Goal: Task Accomplishment & Management: Manage account settings

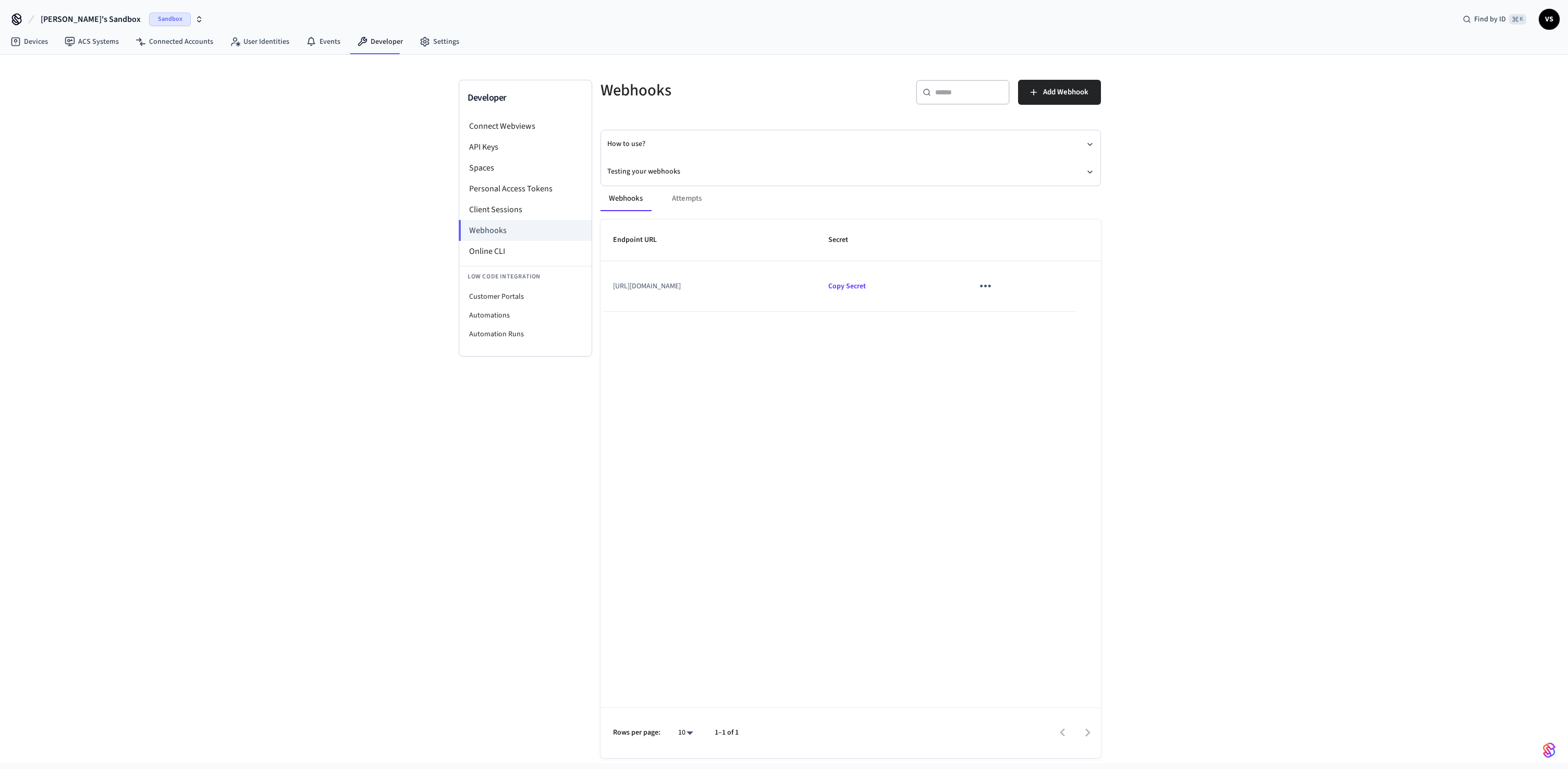
click at [149, 20] on span "Sandbox" at bounding box center [170, 19] width 42 height 14
click at [299, 160] on div "Developer Connect Webviews API Keys Spaces Personal Access Tokens Client Sessio…" at bounding box center [784, 408] width 1568 height 708
click at [501, 253] on li "Online CLI" at bounding box center [526, 251] width 133 height 21
click at [498, 127] on li "Connect Webviews" at bounding box center [526, 125] width 133 height 21
click at [493, 147] on li "API Keys" at bounding box center [526, 147] width 133 height 21
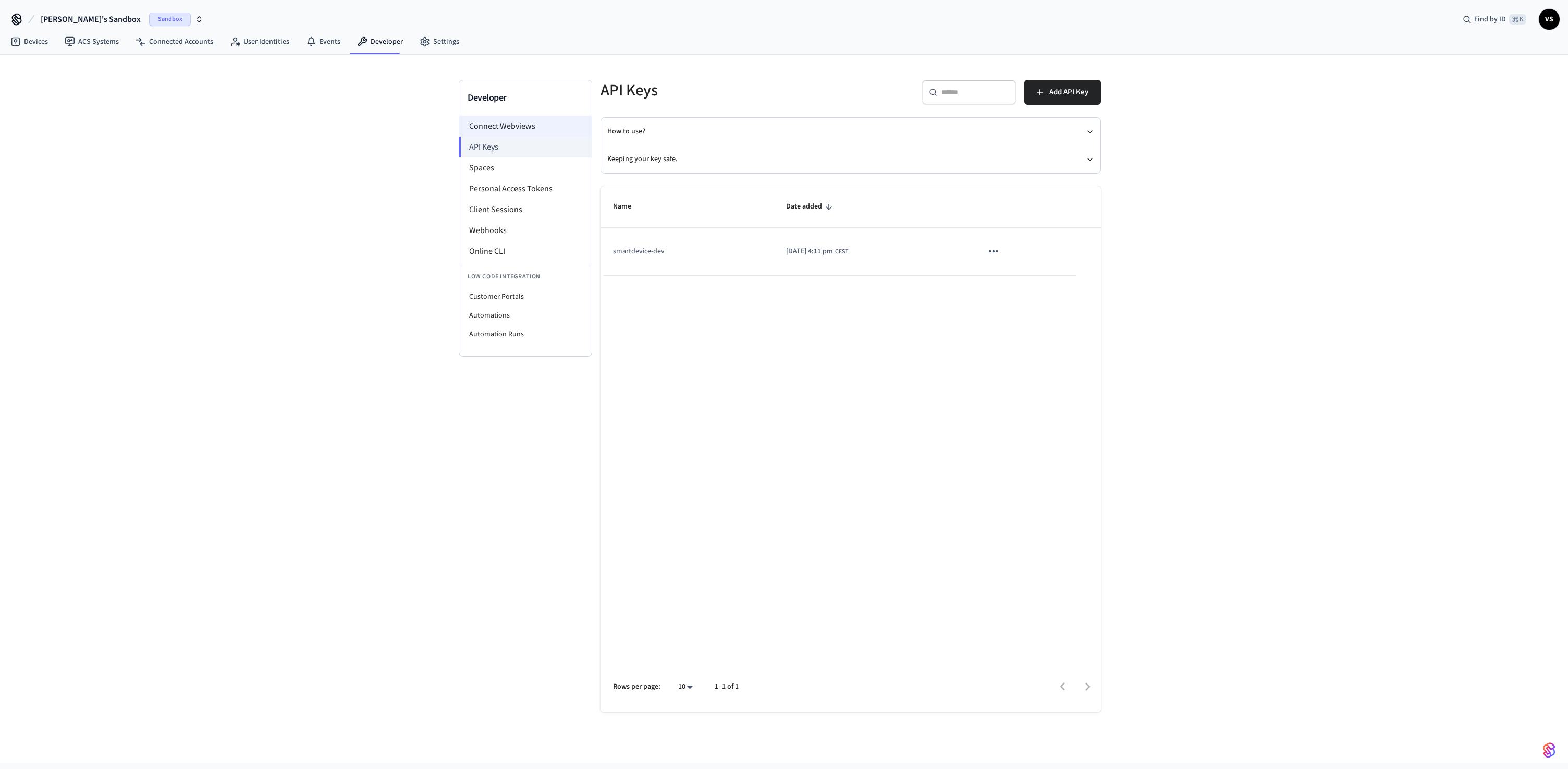
click at [499, 126] on li "Connect Webviews" at bounding box center [526, 125] width 133 height 21
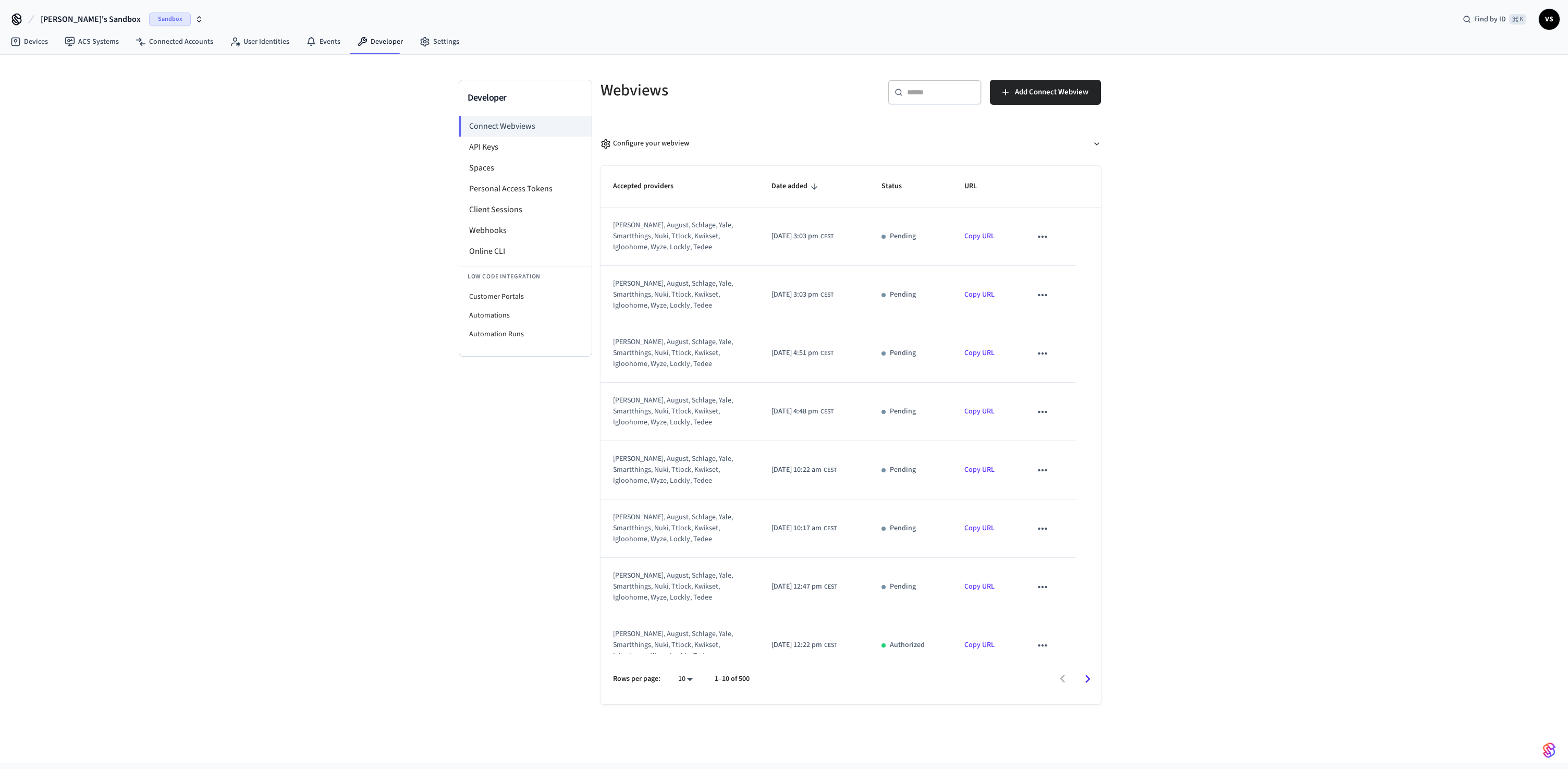
click at [1039, 231] on icon "sticky table" at bounding box center [1042, 236] width 14 height 14
click at [789, 241] on div at bounding box center [784, 384] width 1568 height 769
click at [672, 242] on div "[PERSON_NAME], august, schlage, yale, smartthings, nuki, ttlock, kwikset, igloo…" at bounding box center [673, 236] width 120 height 33
click at [494, 209] on li "Client Sessions" at bounding box center [526, 209] width 133 height 21
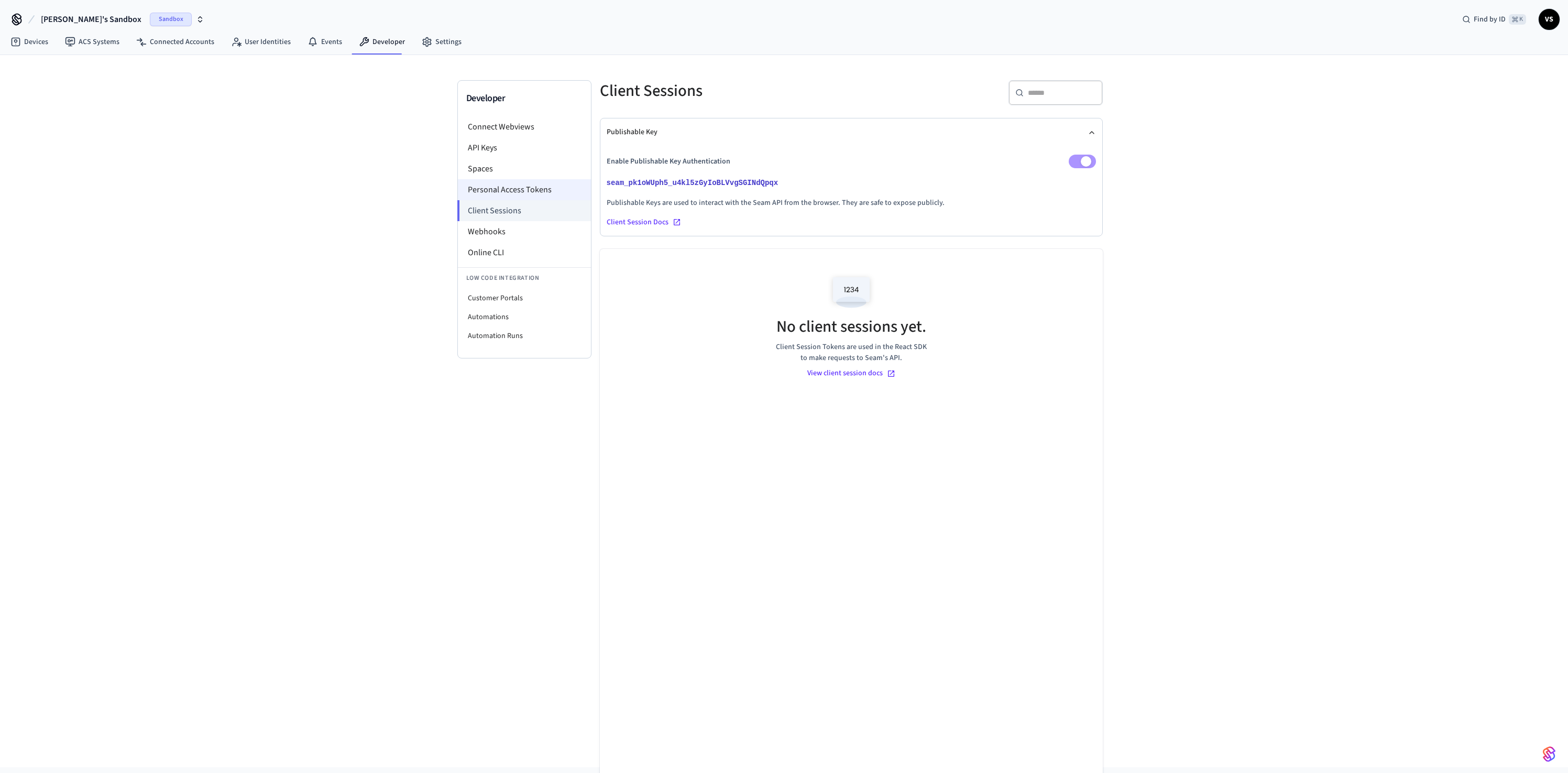
click at [493, 187] on li "Personal Access Tokens" at bounding box center [525, 189] width 133 height 21
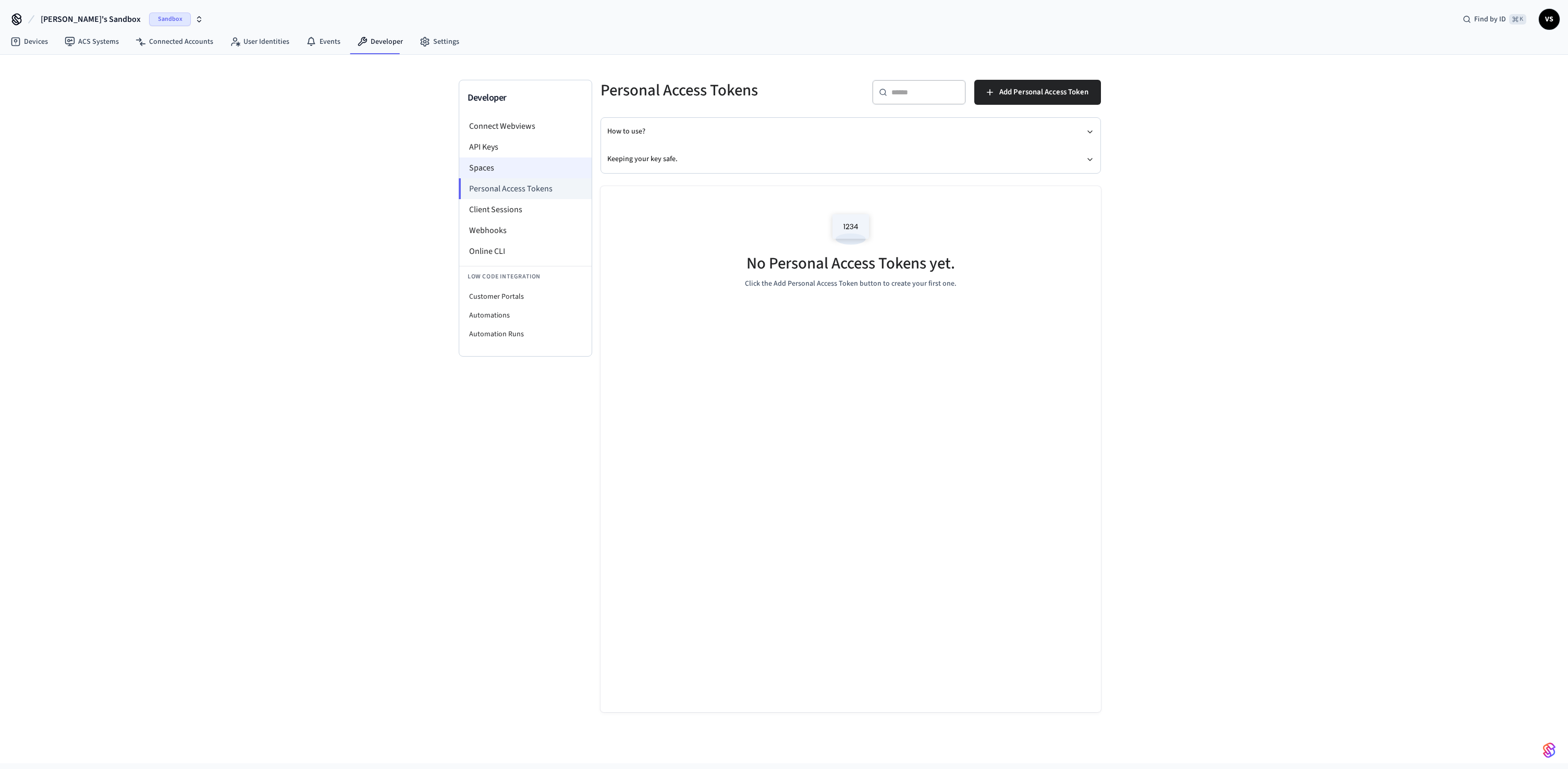
click at [493, 162] on li "Spaces" at bounding box center [526, 168] width 133 height 21
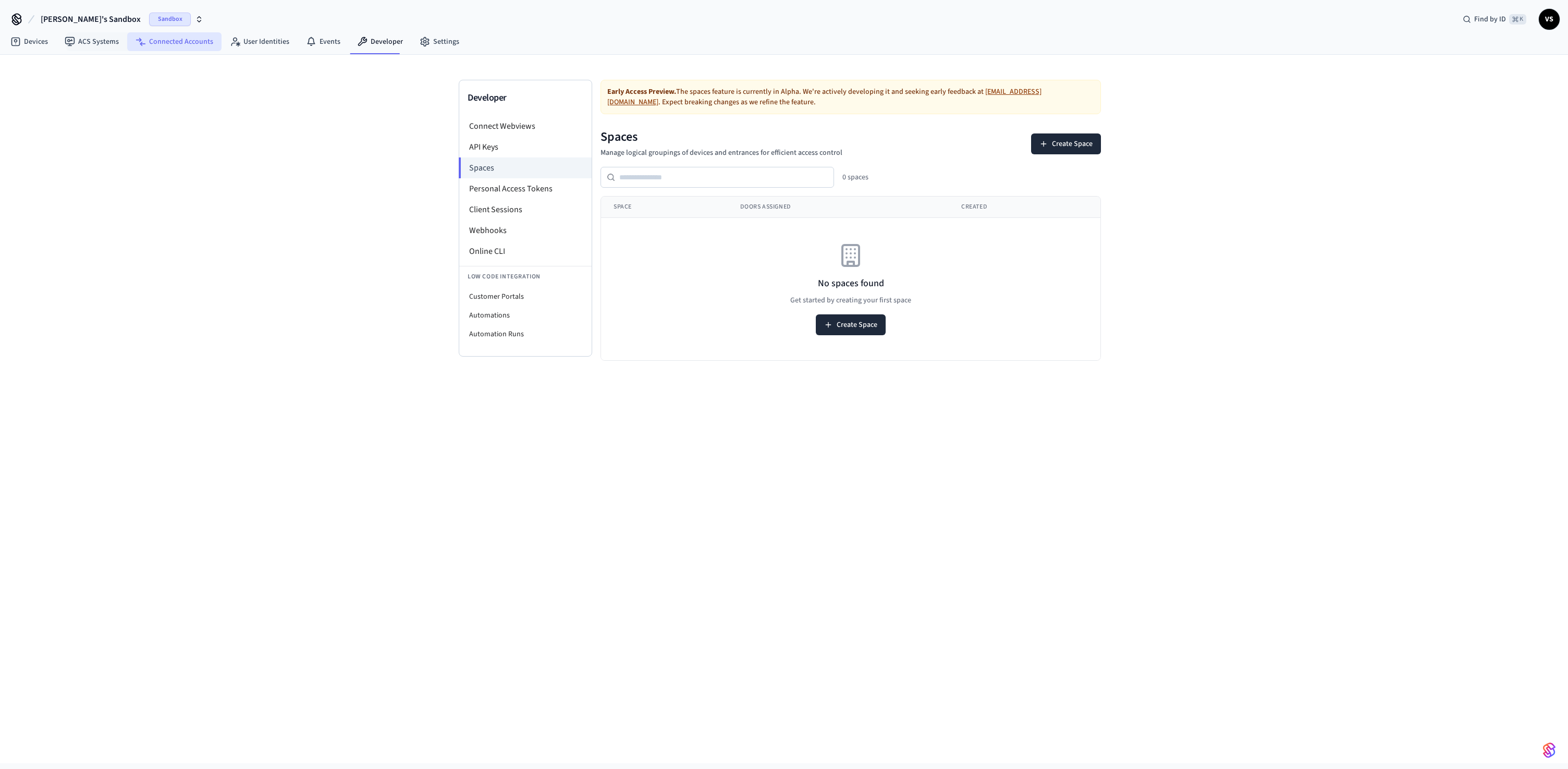
click at [178, 43] on link "Connected Accounts" at bounding box center [174, 41] width 94 height 18
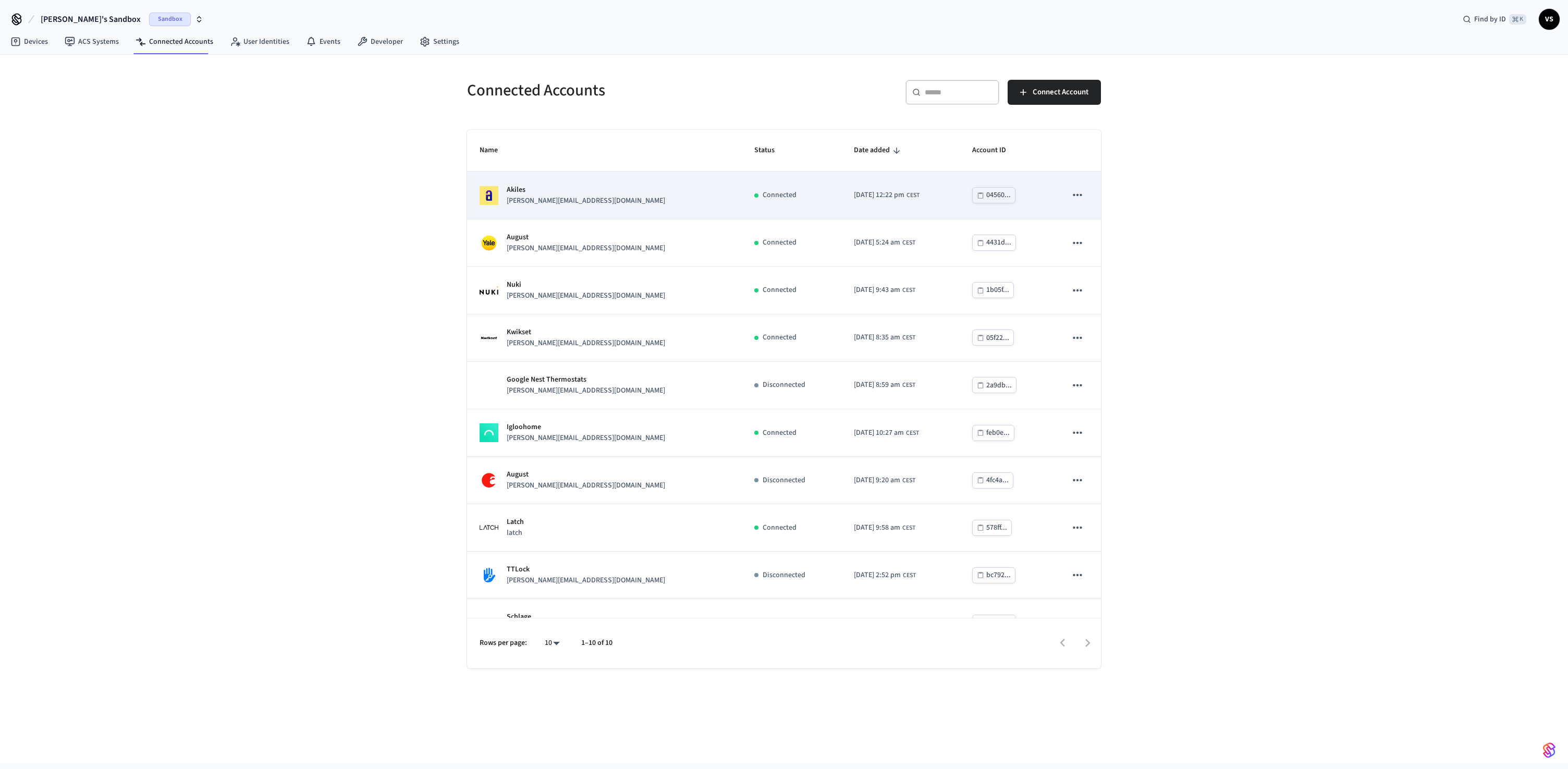
click at [601, 191] on div "[PERSON_NAME] [PERSON_NAME][EMAIL_ADDRESS][DOMAIN_NAME]" at bounding box center [604, 195] width 250 height 22
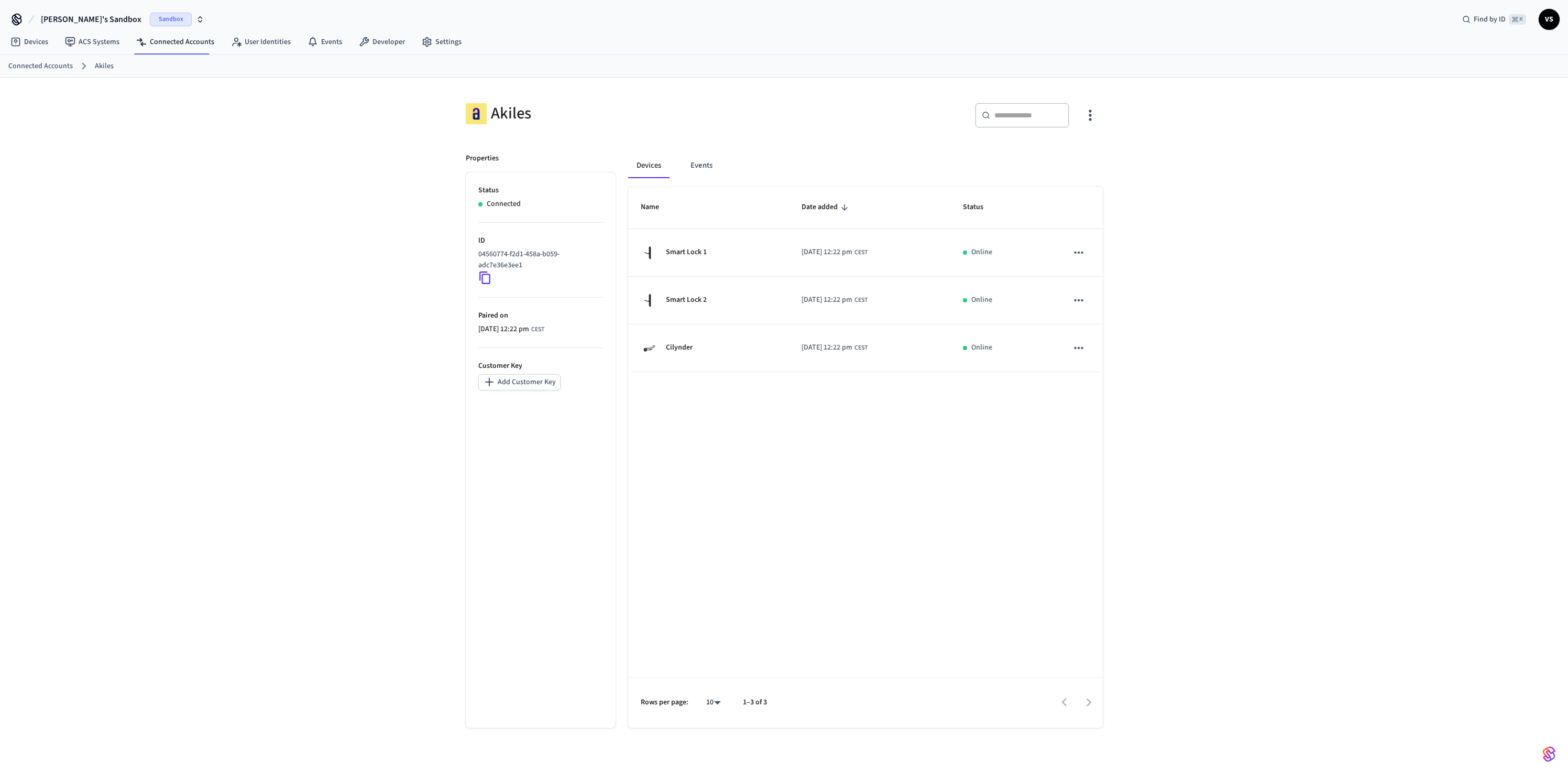
click at [494, 256] on p "04560774-f2d1-458a-b059-adc7e36e3ee1" at bounding box center [538, 260] width 120 height 22
copy div "04560774-f2d1-458a-b059-adc7e36e3ee1"
click at [336, 235] on div "Akiles ​ ​ Properties Status Connected ID 04560774-f2d1-458a-b059-adc7e36e3ee1 …" at bounding box center [784, 434] width 1568 height 712
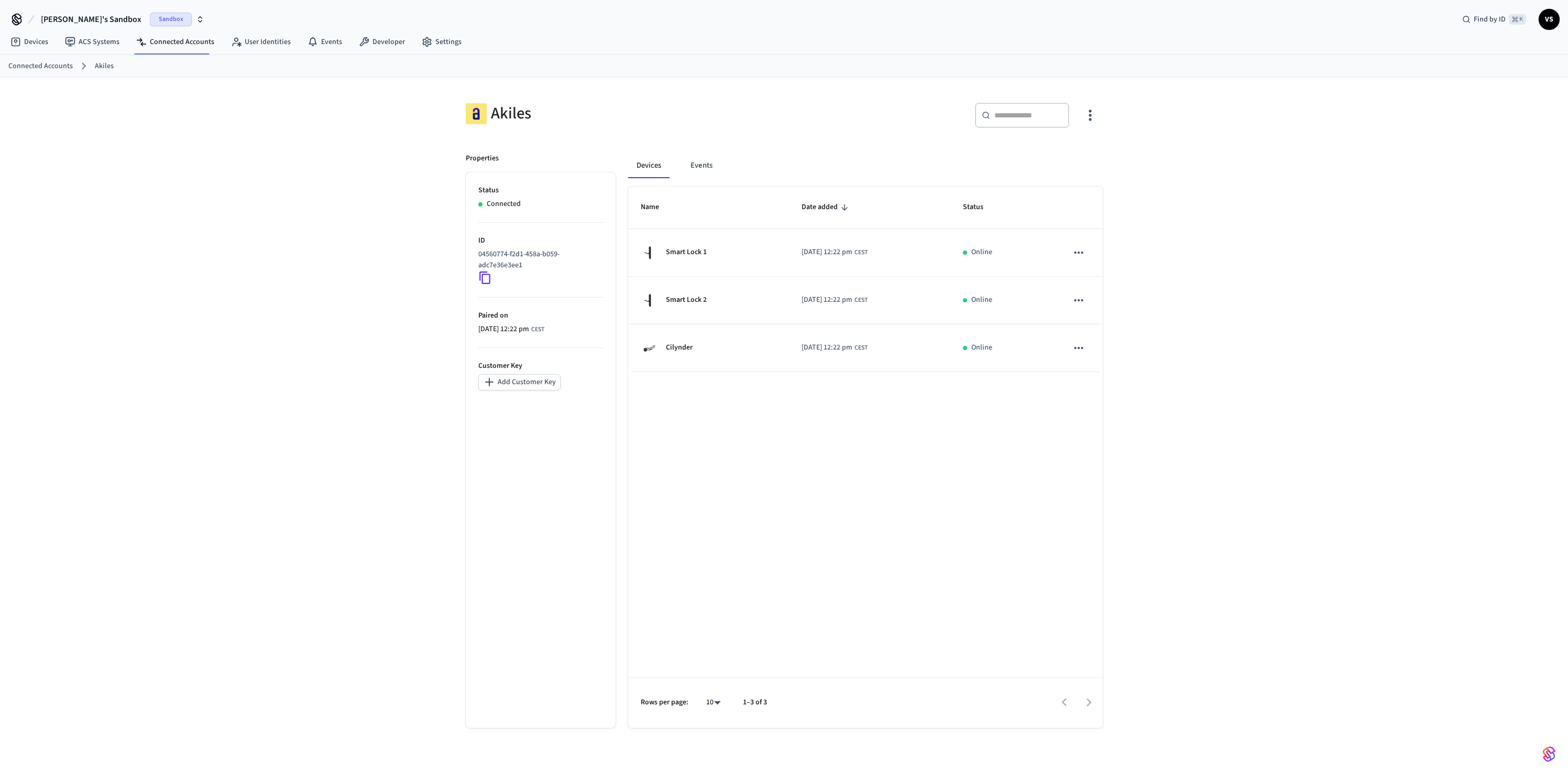
click at [387, 225] on div "Akiles ​ ​ Properties Status Connected ID 04560774-f2d1-458a-b059-adc7e36e3ee1 …" at bounding box center [784, 434] width 1568 height 712
click at [487, 275] on icon at bounding box center [485, 277] width 14 height 14
click at [709, 167] on button "Events" at bounding box center [702, 165] width 39 height 25
click at [649, 170] on button "Devices" at bounding box center [650, 165] width 43 height 25
click at [1093, 118] on icon "button" at bounding box center [1090, 115] width 17 height 17
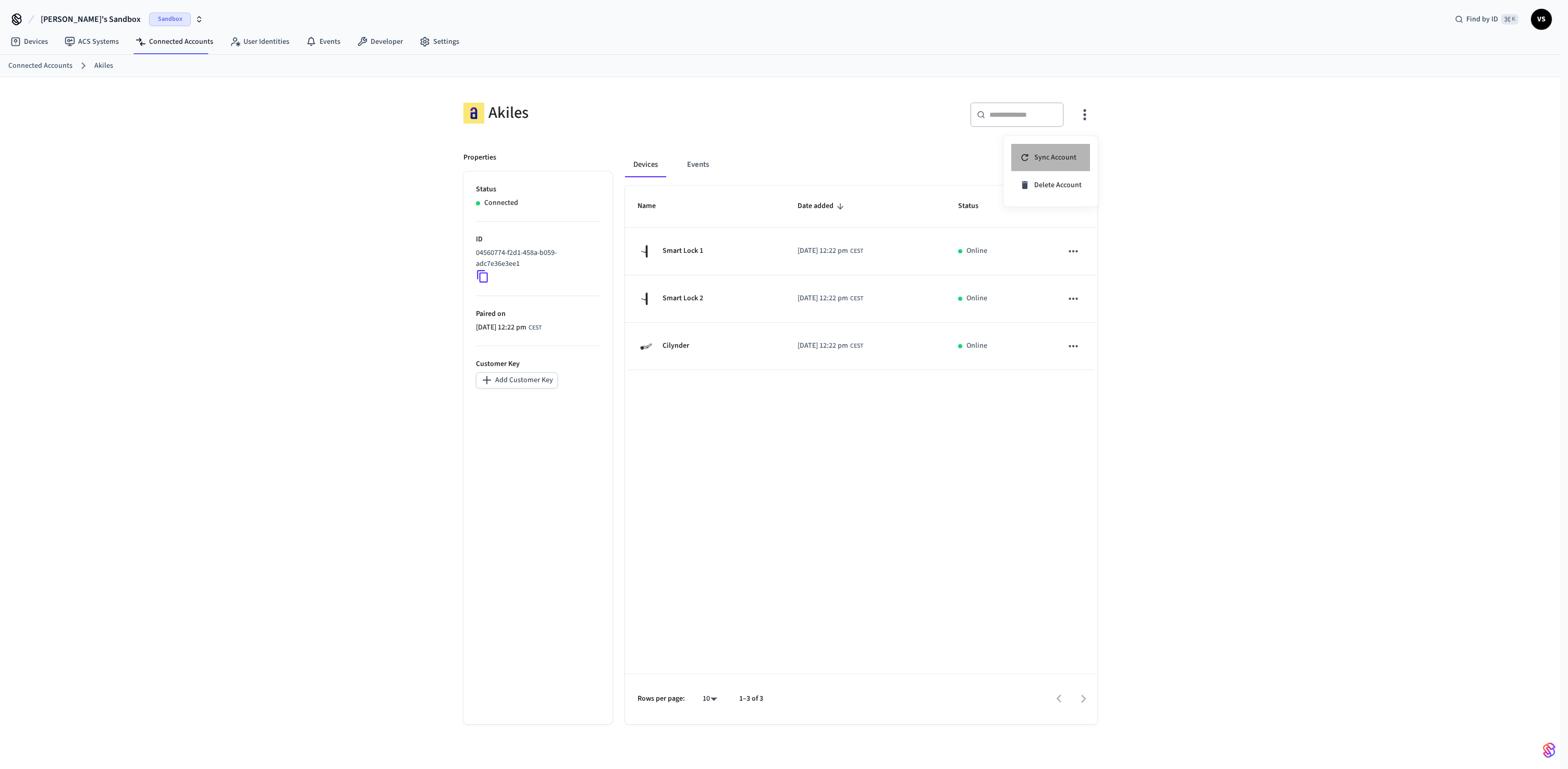
click at [1063, 156] on span "Sync Account" at bounding box center [1055, 157] width 42 height 10
click at [1062, 156] on span "Sync Account" at bounding box center [1055, 157] width 42 height 10
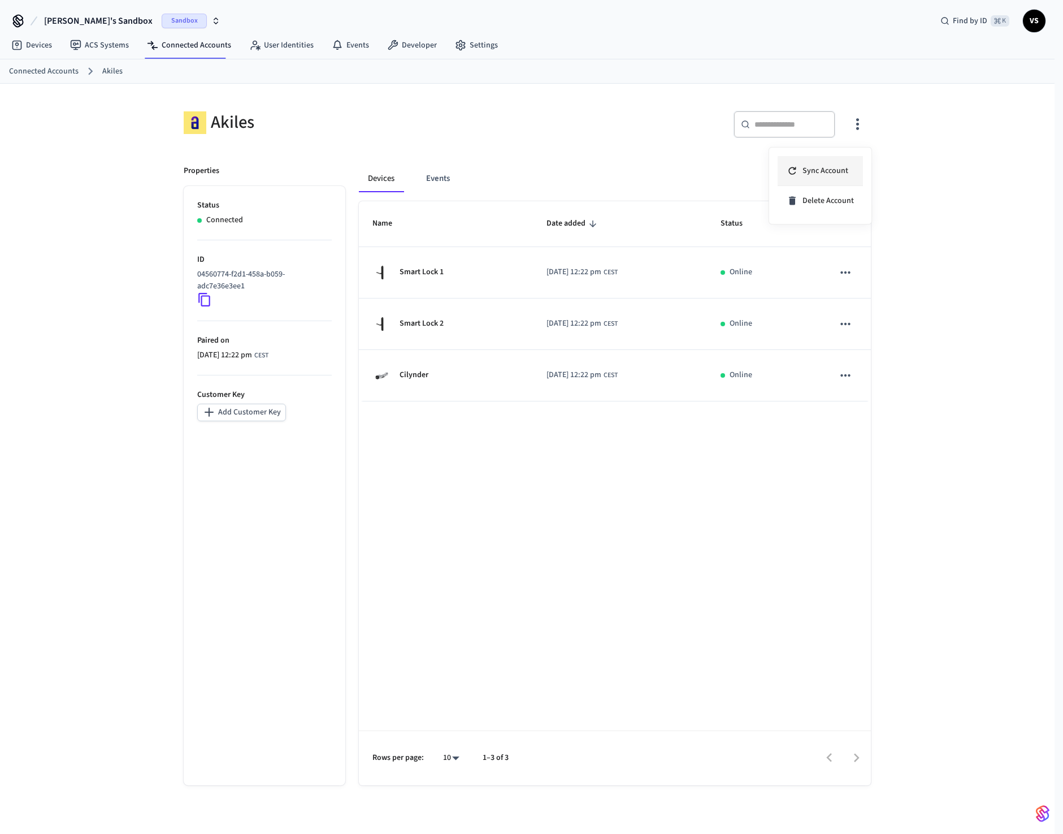
click at [827, 175] on span "Sync Account" at bounding box center [826, 170] width 46 height 11
click at [828, 168] on span "Sync Account" at bounding box center [826, 170] width 46 height 11
drag, startPoint x: 242, startPoint y: 241, endPoint x: 218, endPoint y: 272, distance: 39.1
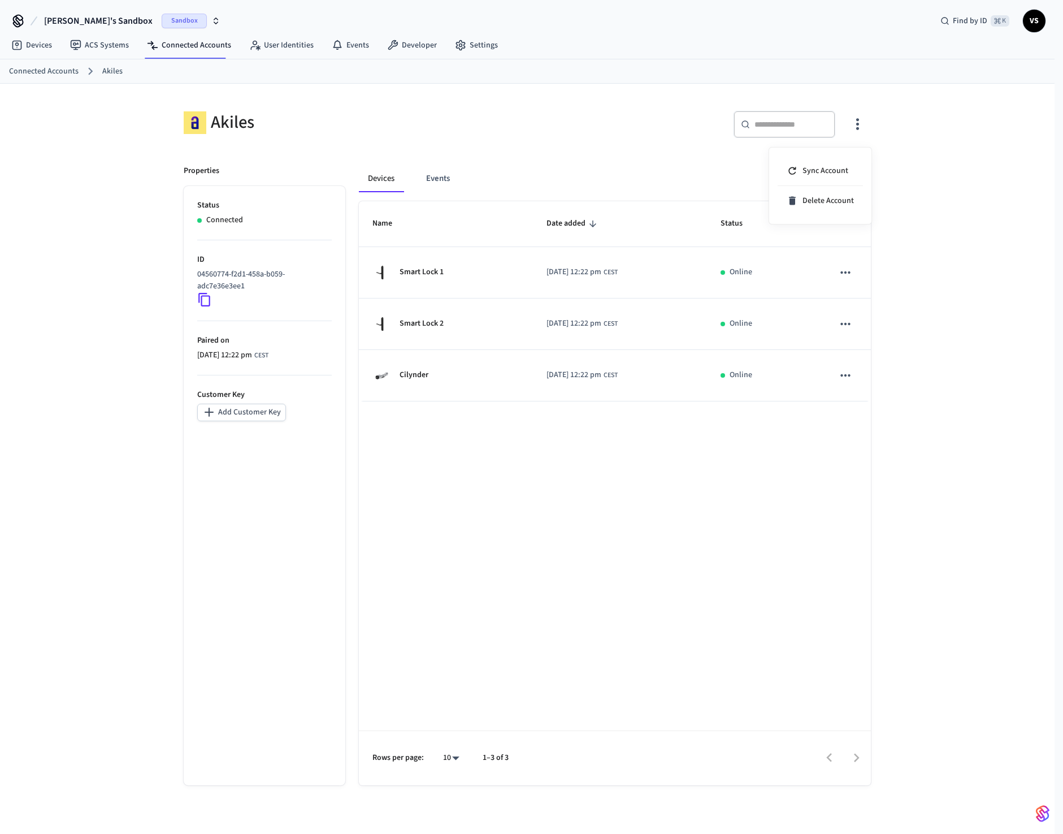
click at [242, 240] on div at bounding box center [531, 417] width 1063 height 834
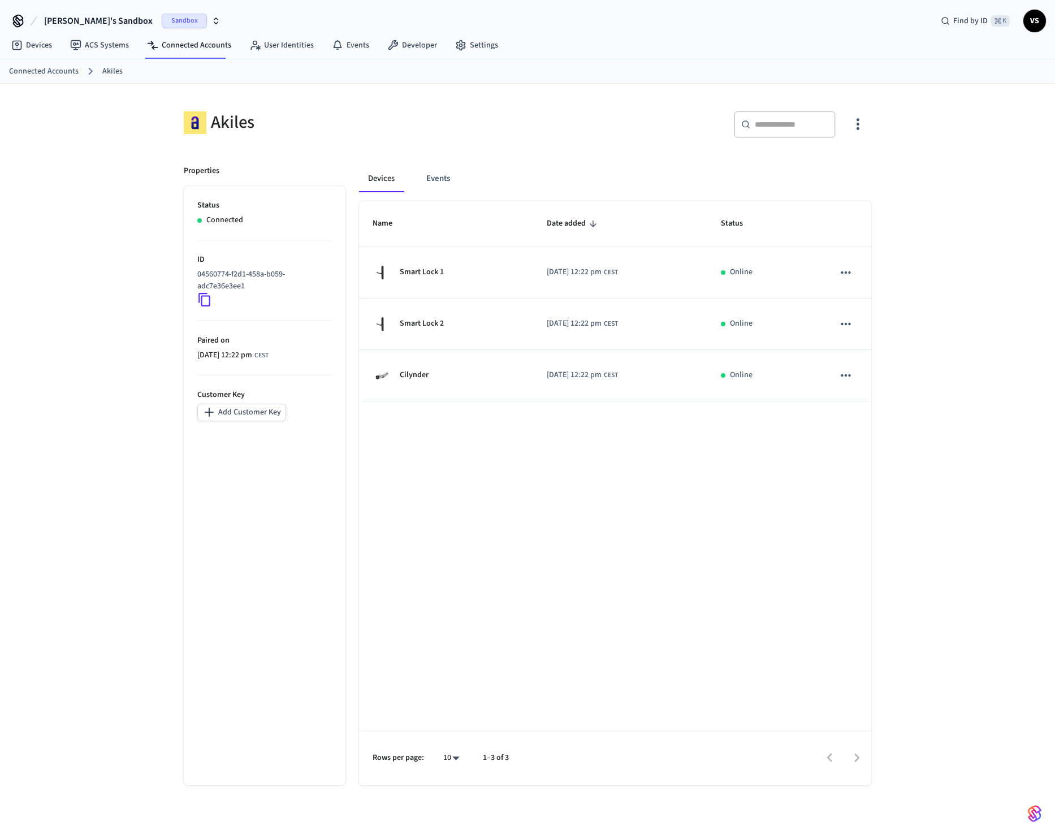
click at [204, 300] on icon at bounding box center [204, 299] width 15 height 15
click at [323, 287] on p "04560774-f2d1-458a-b059-adc7e36e3ee1" at bounding box center [262, 280] width 130 height 24
click at [940, 190] on div "Akiles ​ ​ Properties Status Connected ID 04560774-f2d1-458a-b059-adc7e36e3ee1 …" at bounding box center [527, 468] width 1055 height 768
click at [493, 46] on link "Settings" at bounding box center [476, 45] width 61 height 20
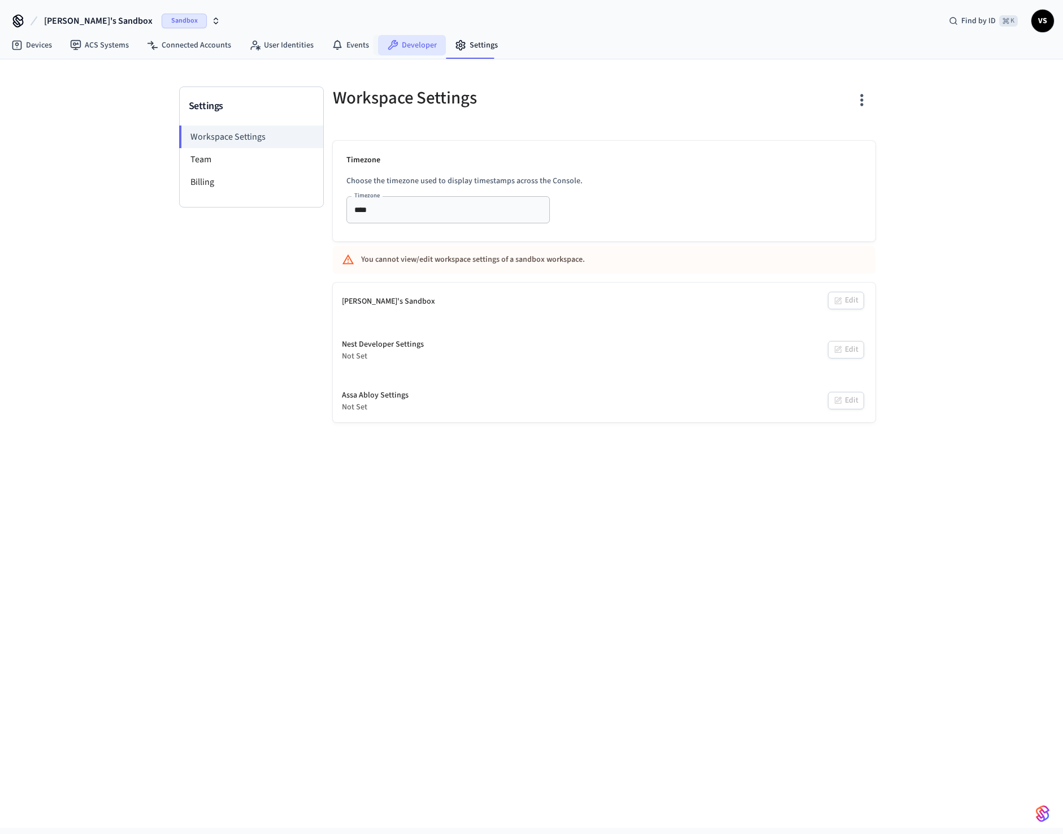
click at [415, 44] on link "Developer" at bounding box center [412, 45] width 68 height 20
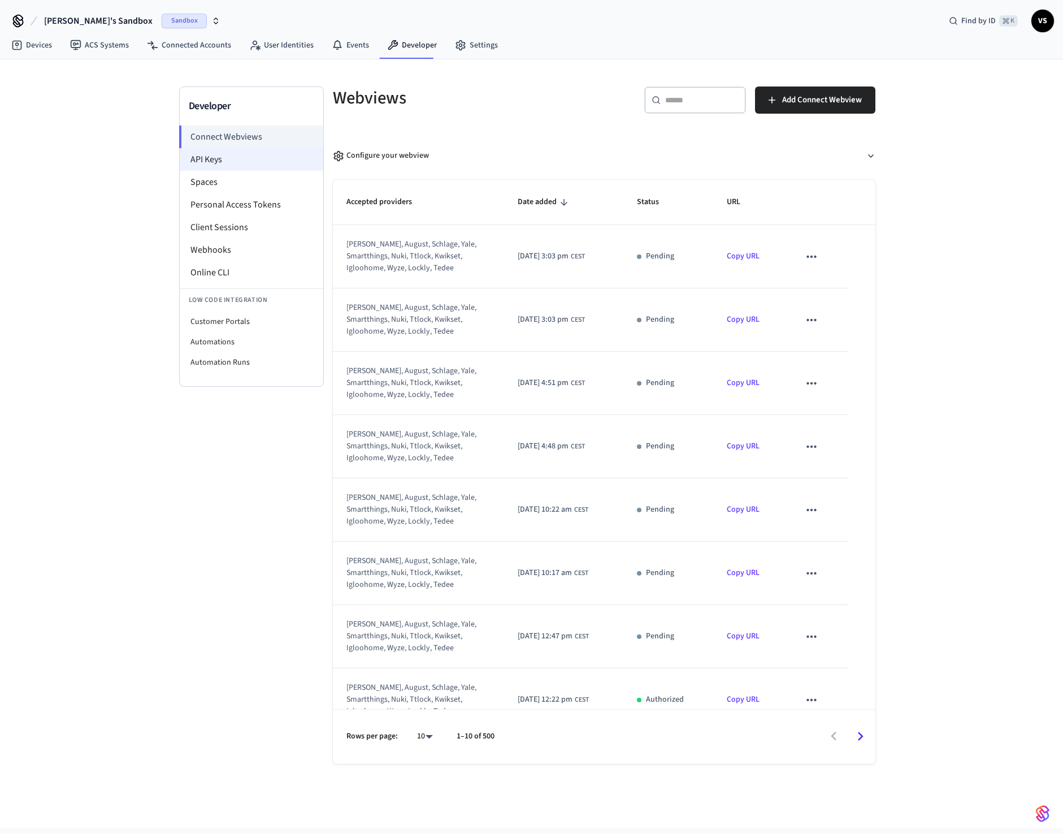
click at [240, 160] on li "API Keys" at bounding box center [252, 159] width 144 height 23
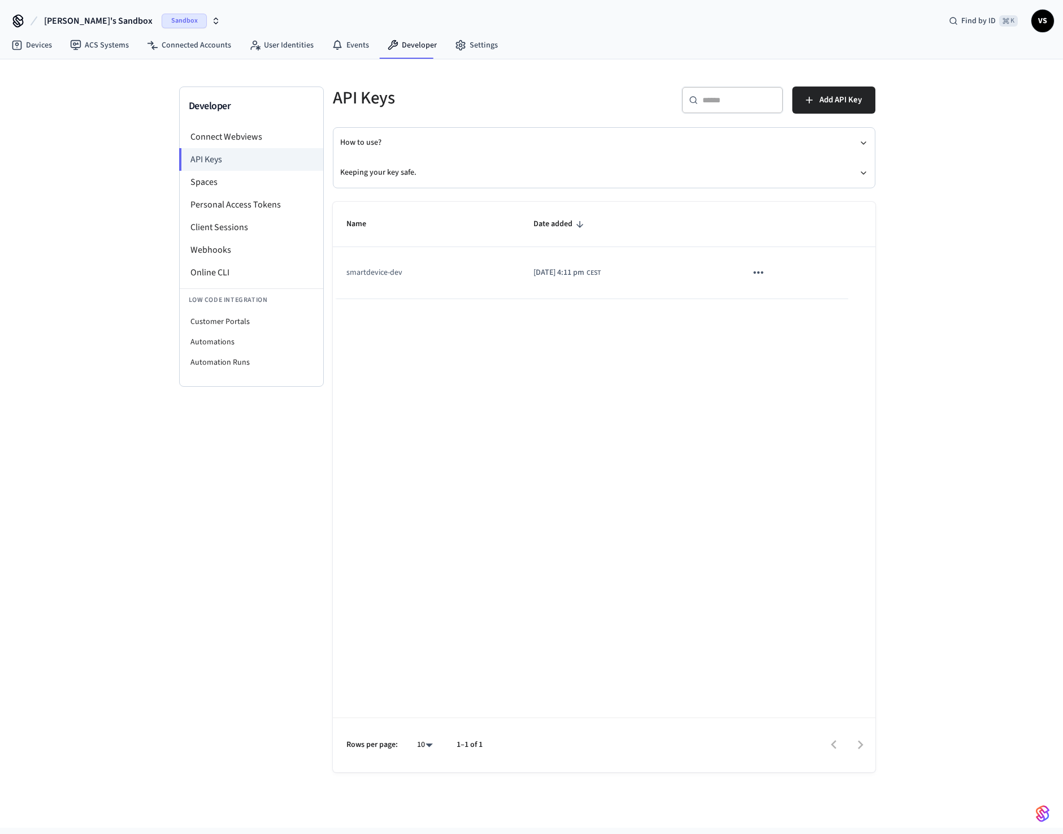
click at [766, 270] on icon "sticky table" at bounding box center [758, 272] width 15 height 15
click at [580, 375] on div at bounding box center [531, 417] width 1063 height 834
click at [832, 102] on span "Add API Key" at bounding box center [840, 100] width 42 height 15
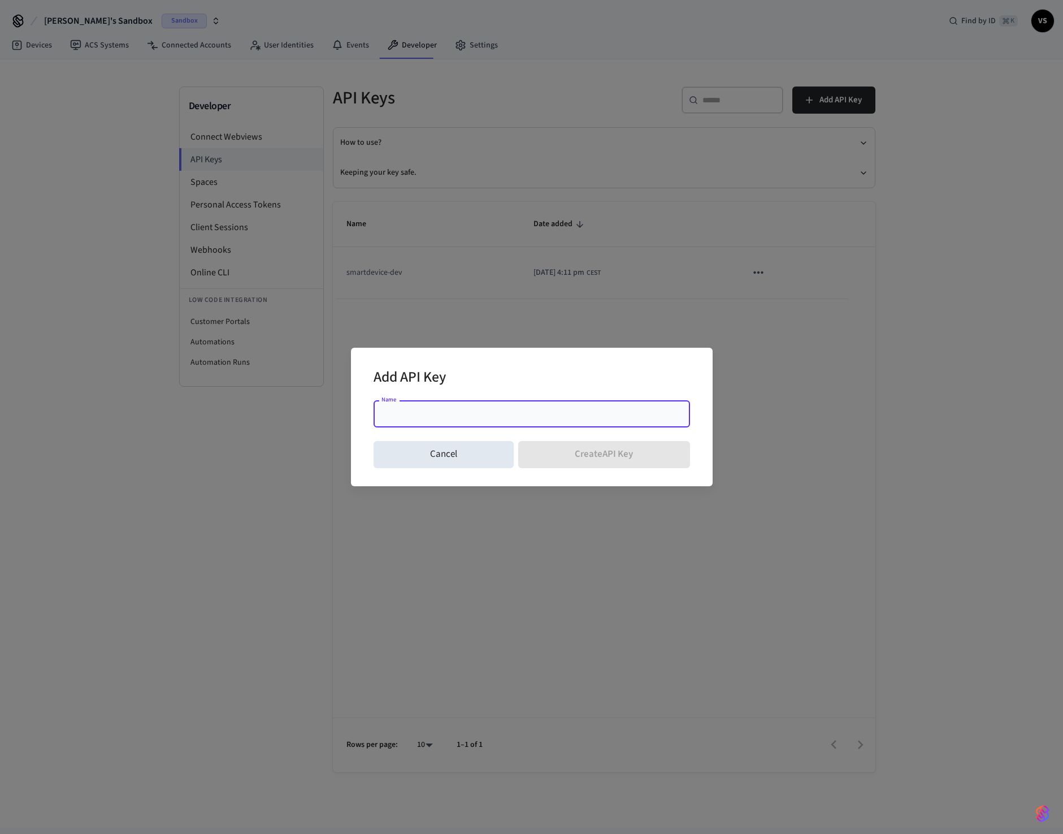
click at [424, 420] on div "Name" at bounding box center [532, 413] width 316 height 27
click at [437, 410] on input "Name" at bounding box center [531, 413] width 303 height 11
type input "**********"
click at [585, 456] on button "Create API Key" at bounding box center [604, 454] width 172 height 27
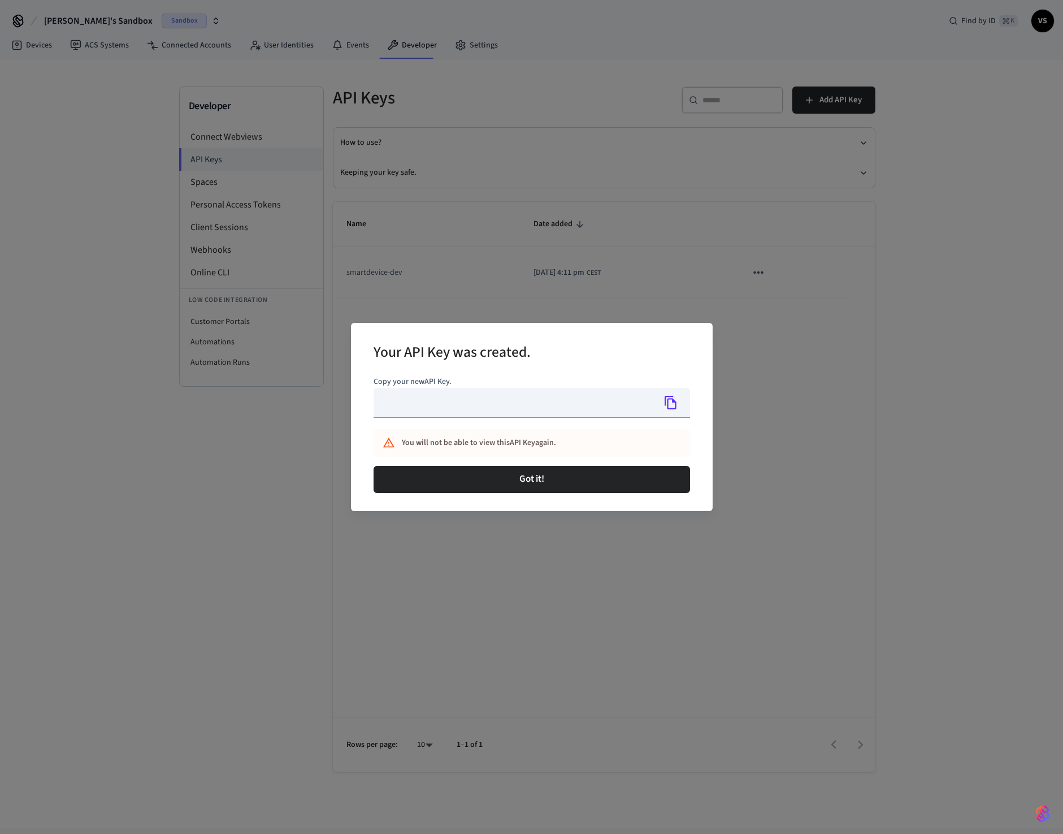
type input "**********"
click at [671, 400] on icon "Copy" at bounding box center [670, 402] width 15 height 15
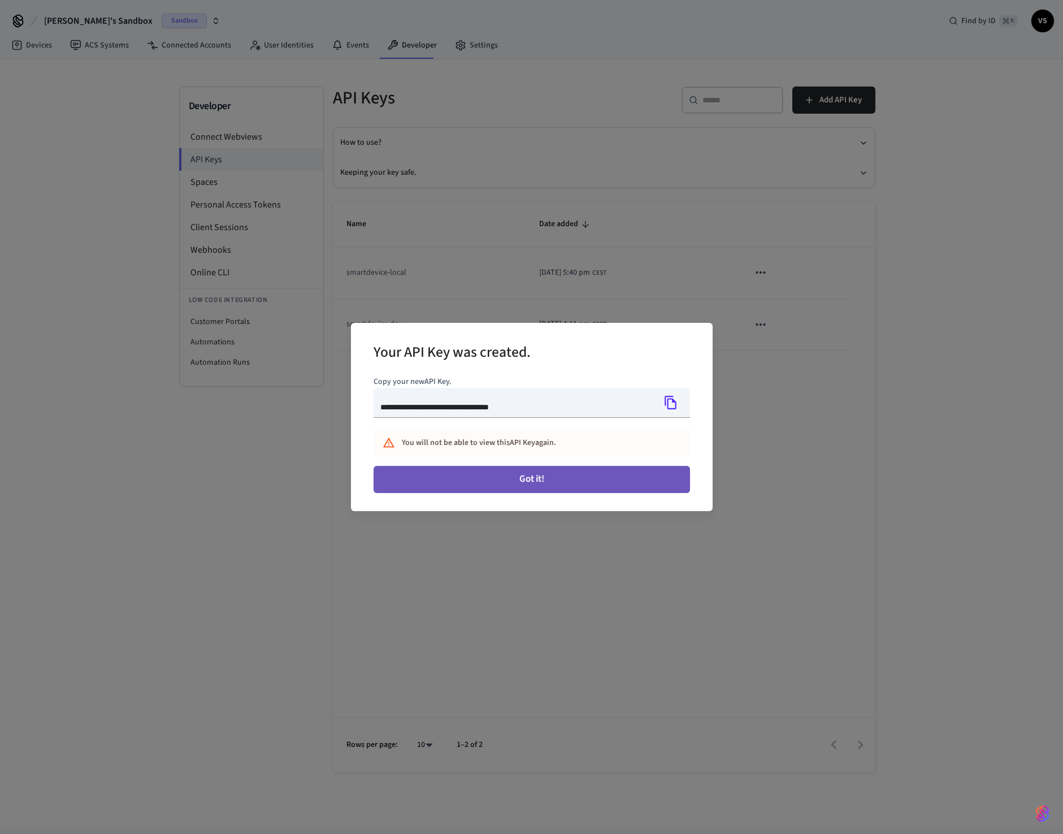
click at [521, 478] on button "Got it!" at bounding box center [532, 479] width 316 height 27
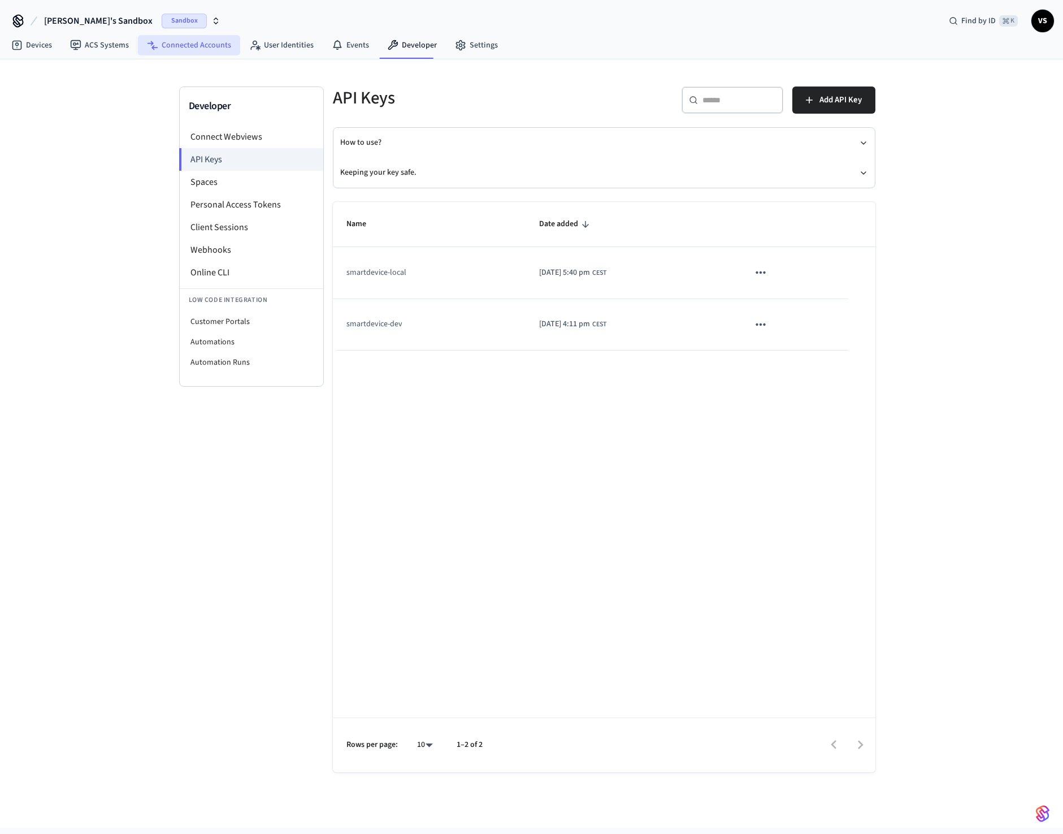
click at [226, 46] on link "Connected Accounts" at bounding box center [189, 45] width 102 height 20
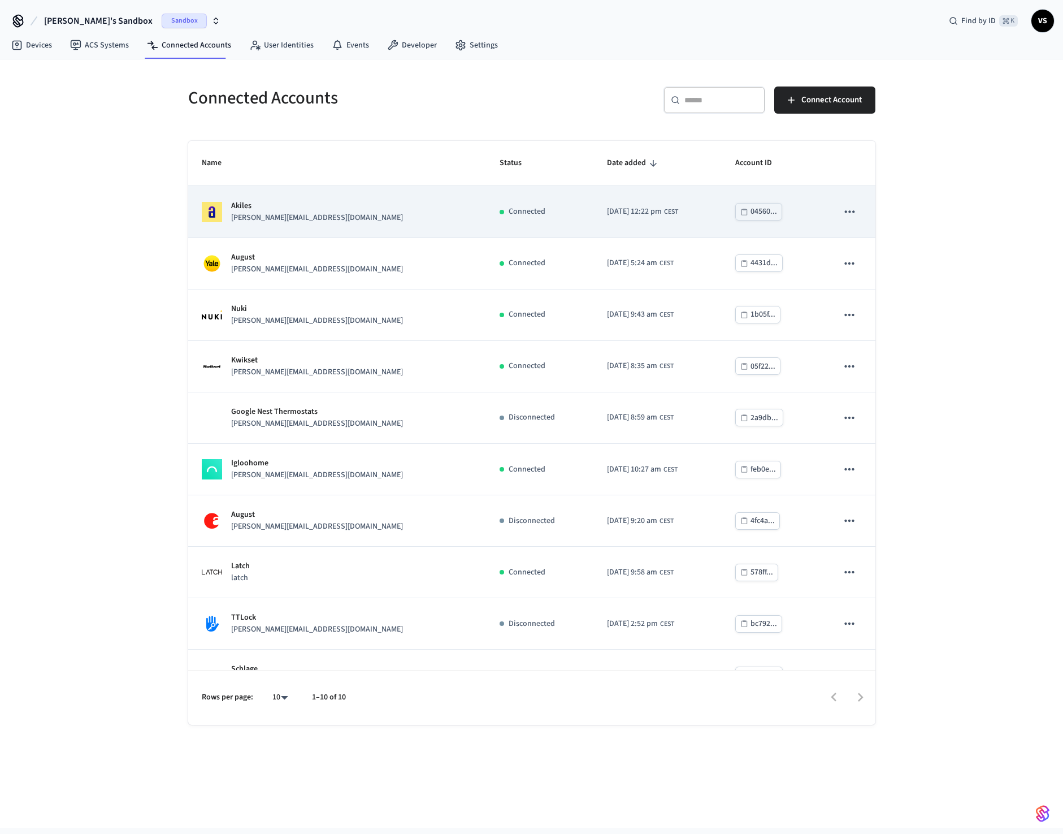
click at [339, 209] on div "[PERSON_NAME] [PERSON_NAME][EMAIL_ADDRESS][DOMAIN_NAME]" at bounding box center [337, 212] width 271 height 24
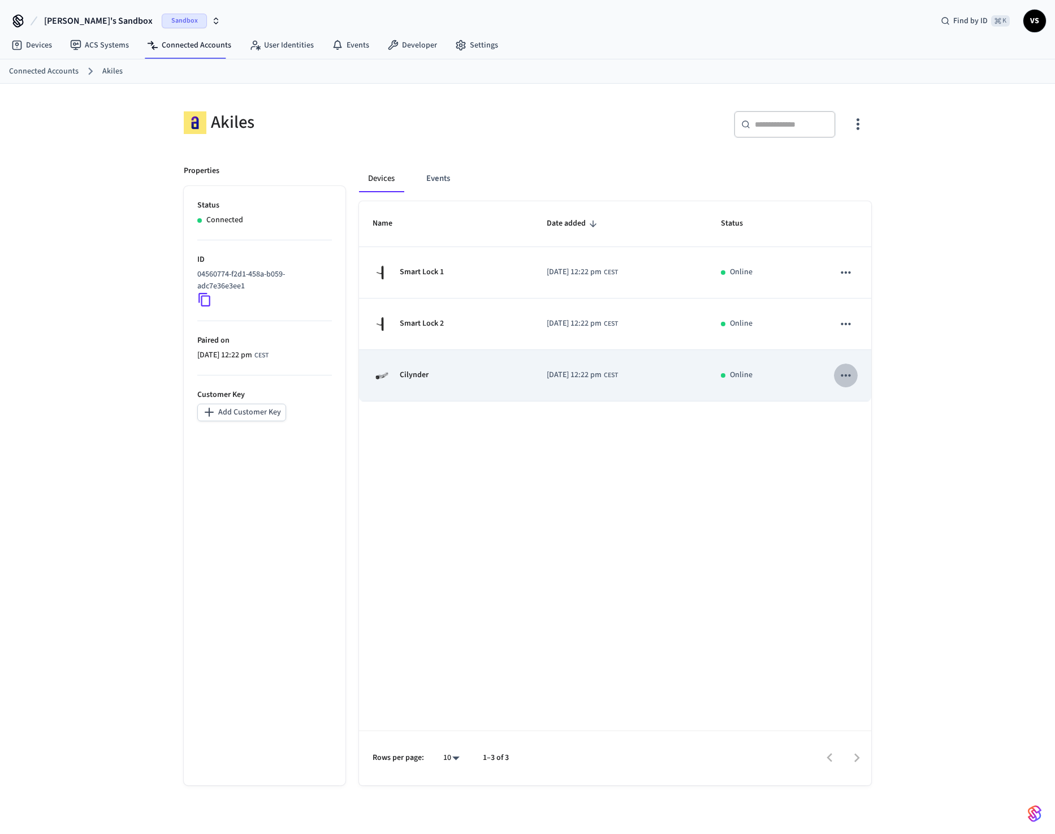
click at [847, 371] on icon "sticky table" at bounding box center [845, 375] width 15 height 15
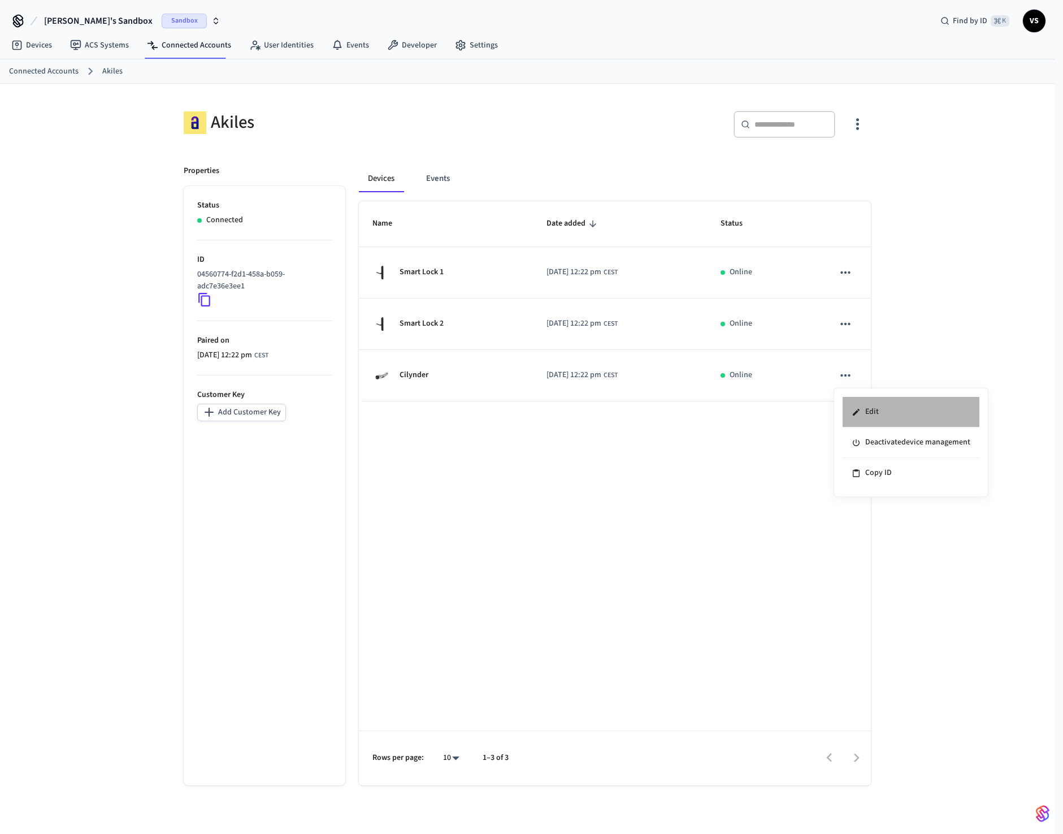
click at [871, 405] on li "Edit" at bounding box center [911, 412] width 137 height 31
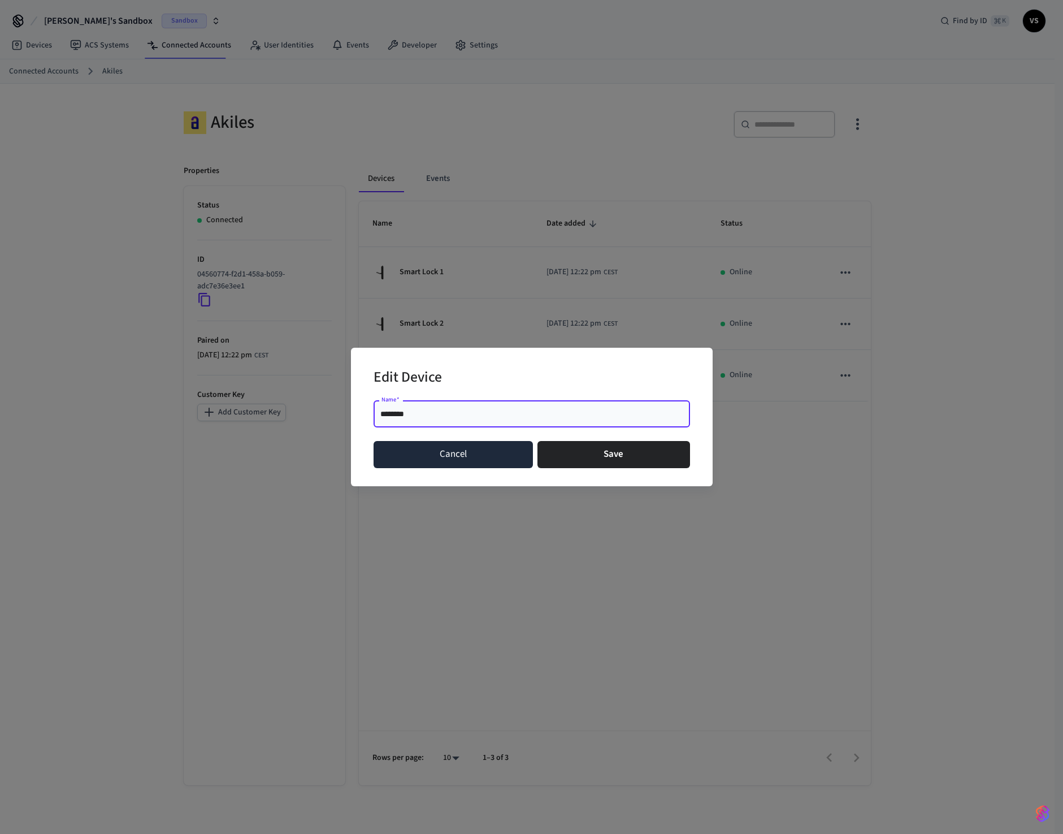
click at [444, 454] on button "Cancel" at bounding box center [454, 454] width 160 height 27
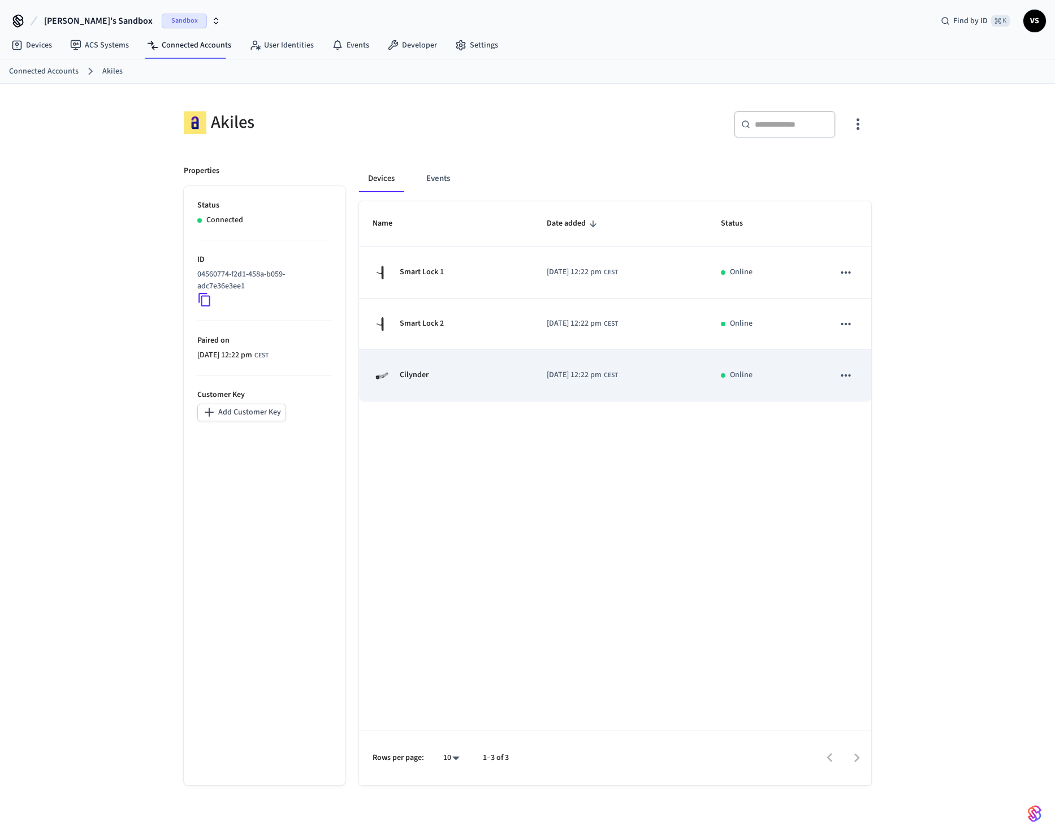
click at [845, 378] on icon "sticky table" at bounding box center [845, 375] width 15 height 15
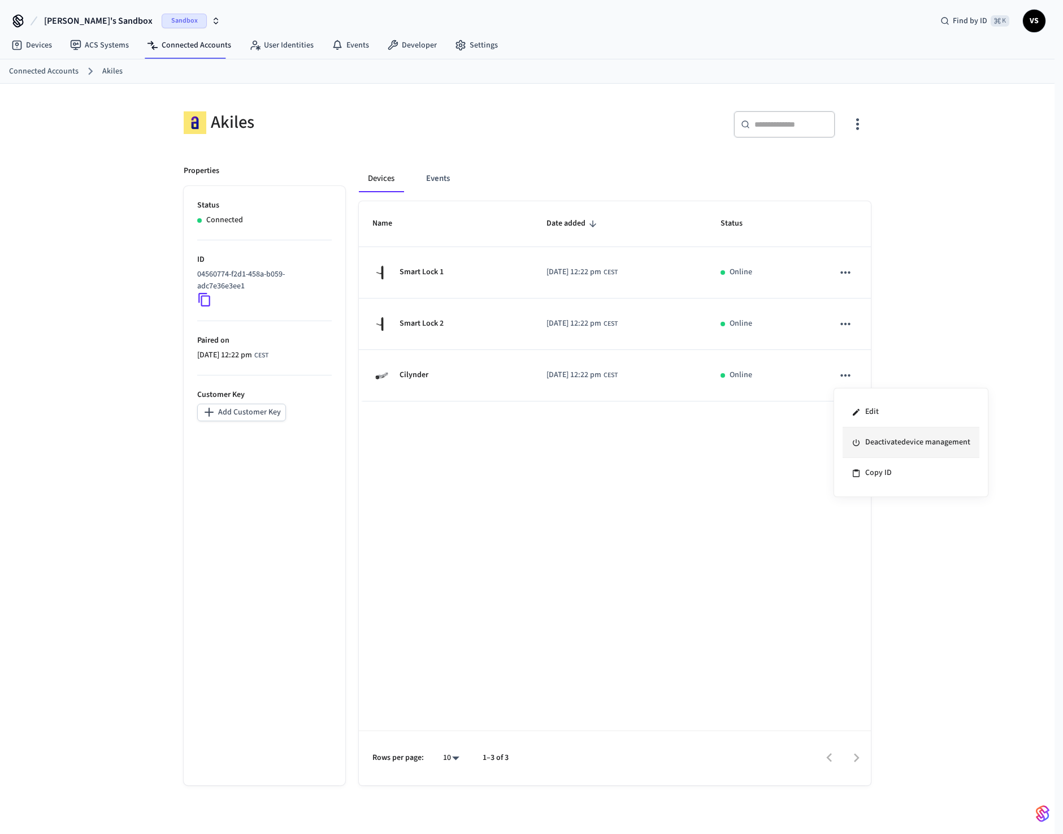
click at [890, 444] on li "Deactivate device management" at bounding box center [911, 442] width 137 height 31
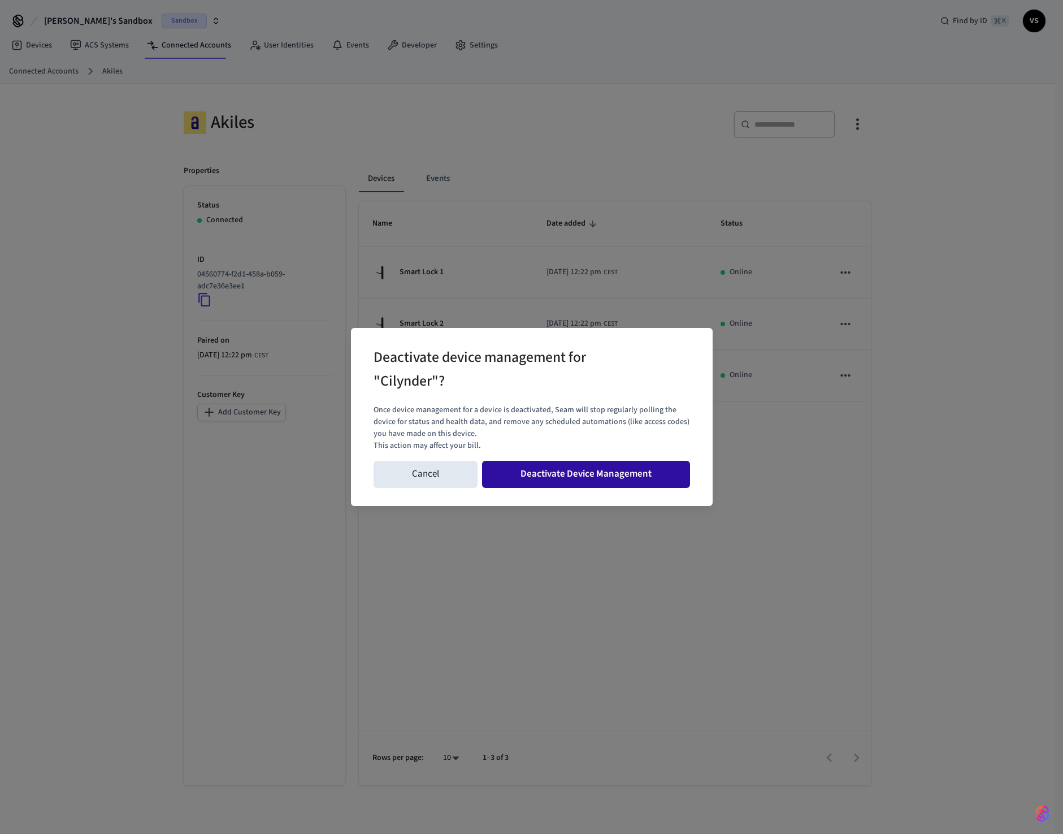
click at [544, 465] on button "Deactivate Device Management" at bounding box center [586, 474] width 208 height 27
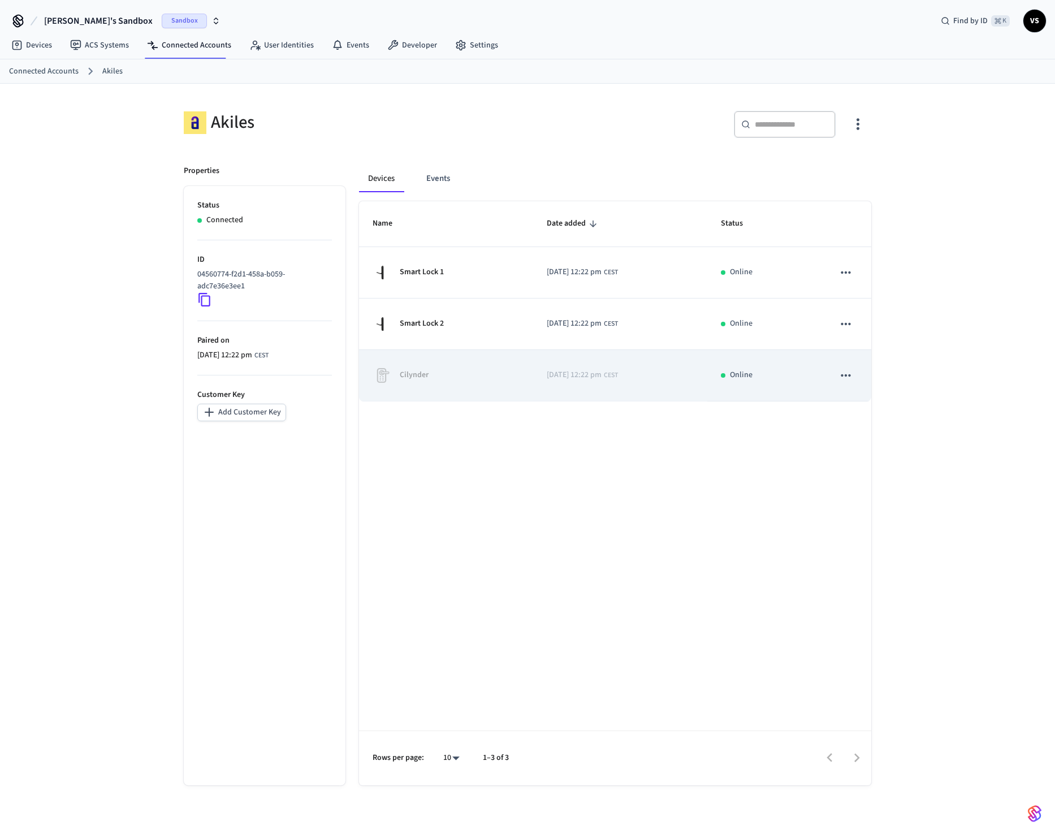
click at [845, 375] on icon "sticky table" at bounding box center [845, 375] width 10 height 2
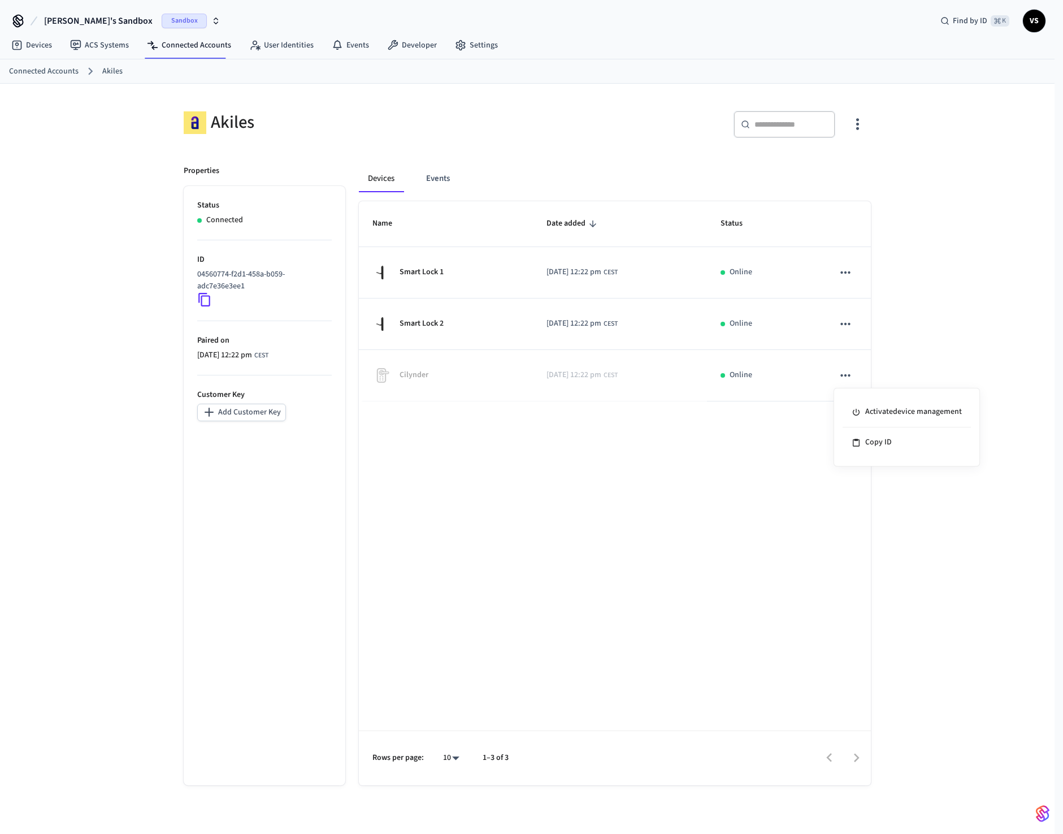
click at [949, 296] on div at bounding box center [531, 417] width 1063 height 834
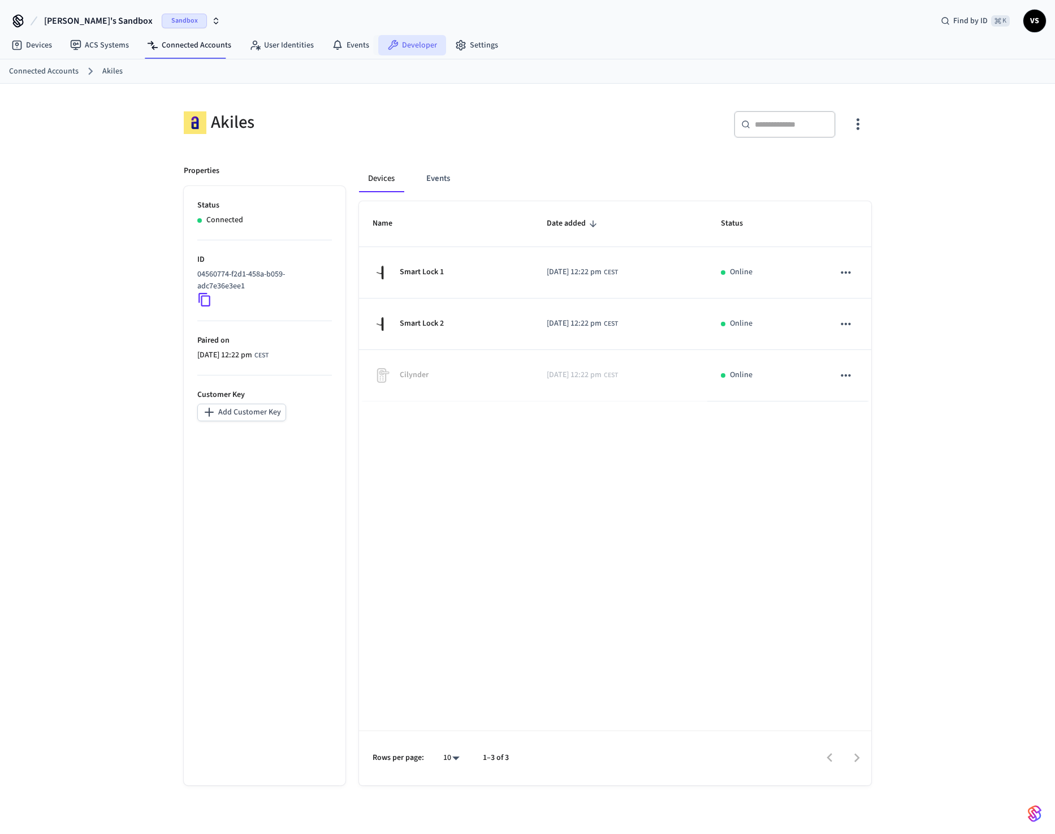
click at [394, 46] on link "Developer" at bounding box center [412, 45] width 68 height 20
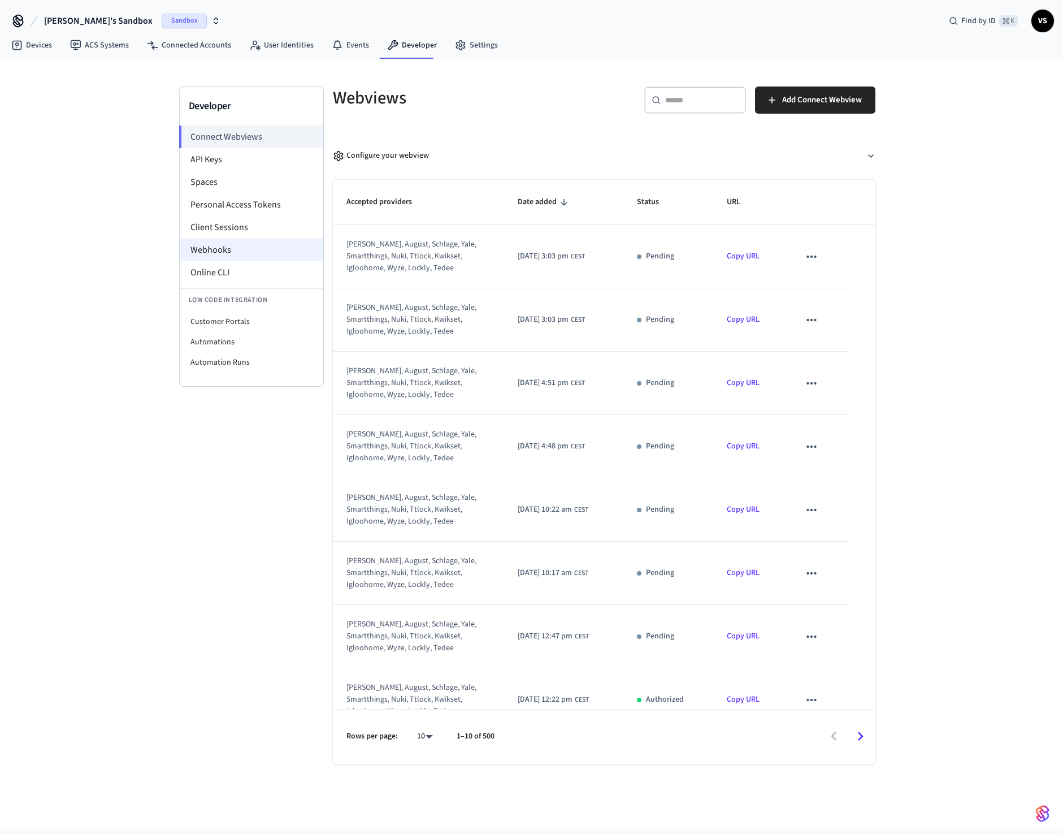
click at [225, 255] on li "Webhooks" at bounding box center [252, 249] width 144 height 23
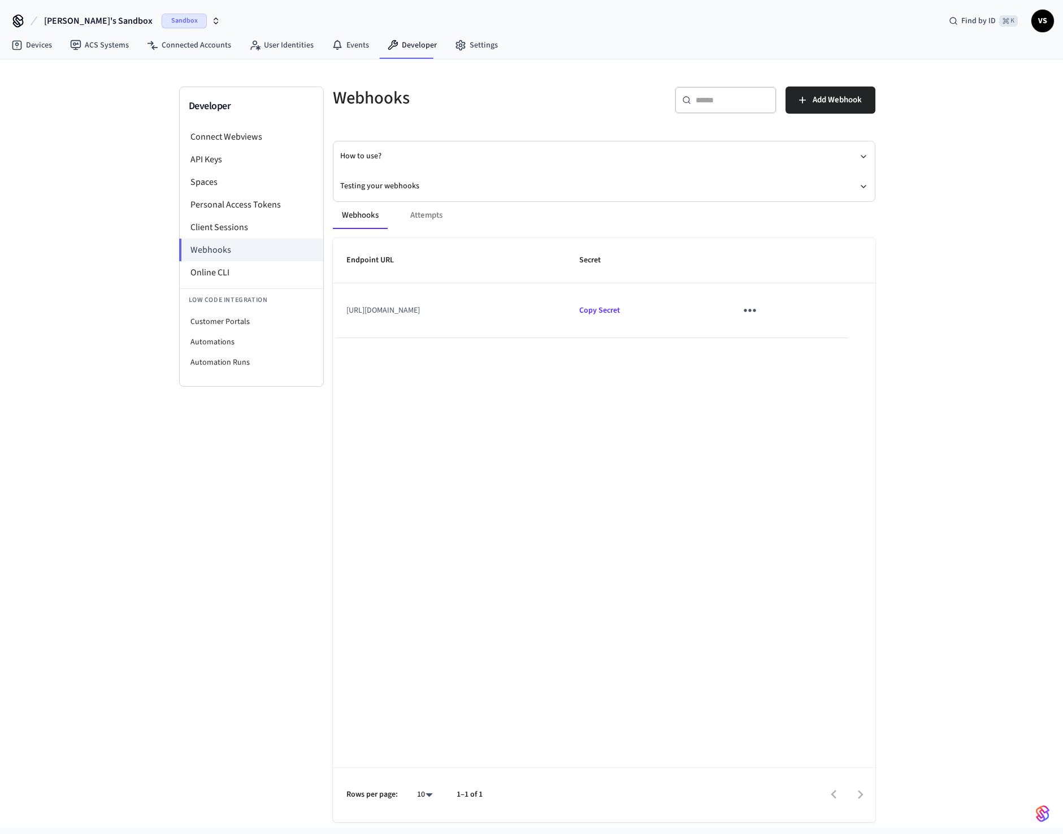
click at [758, 308] on icon "sticky table" at bounding box center [750, 310] width 18 height 18
click at [519, 385] on div at bounding box center [531, 417] width 1063 height 834
click at [436, 310] on td "[URL][DOMAIN_NAME]" at bounding box center [449, 310] width 233 height 54
click at [758, 313] on icon "sticky table" at bounding box center [750, 310] width 18 height 18
click at [799, 335] on li "Edit" at bounding box center [813, 344] width 54 height 31
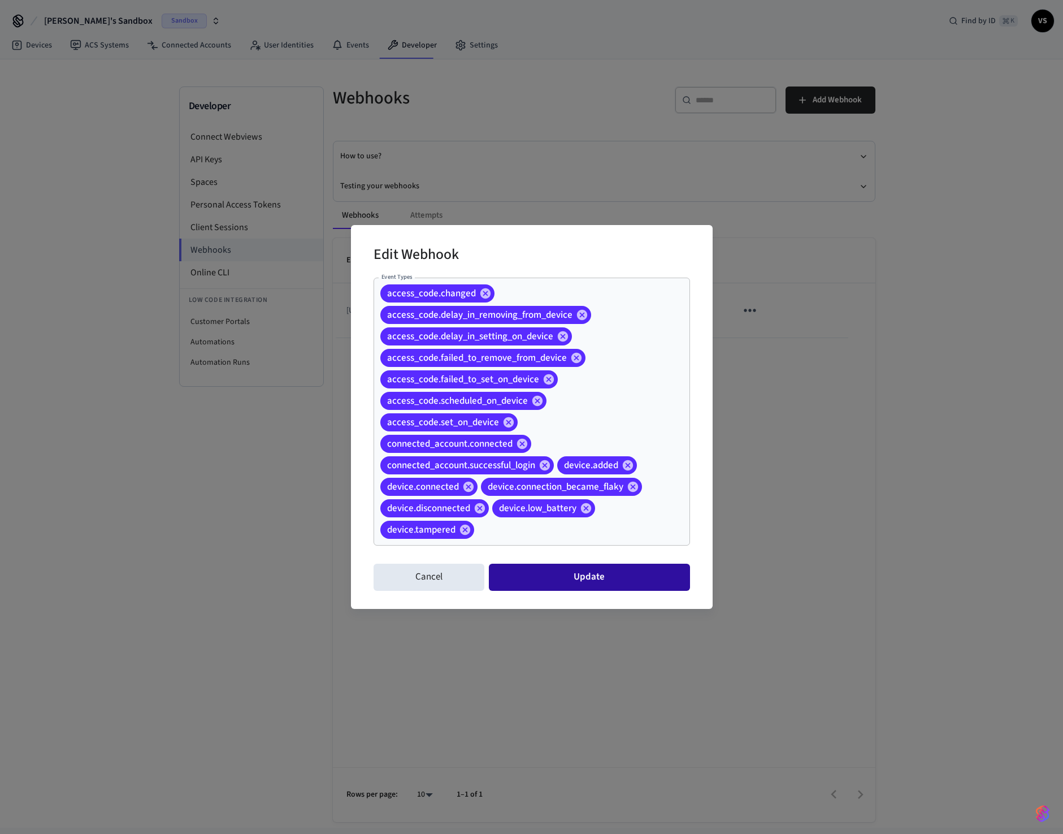
click at [623, 581] on button "Update" at bounding box center [589, 576] width 201 height 27
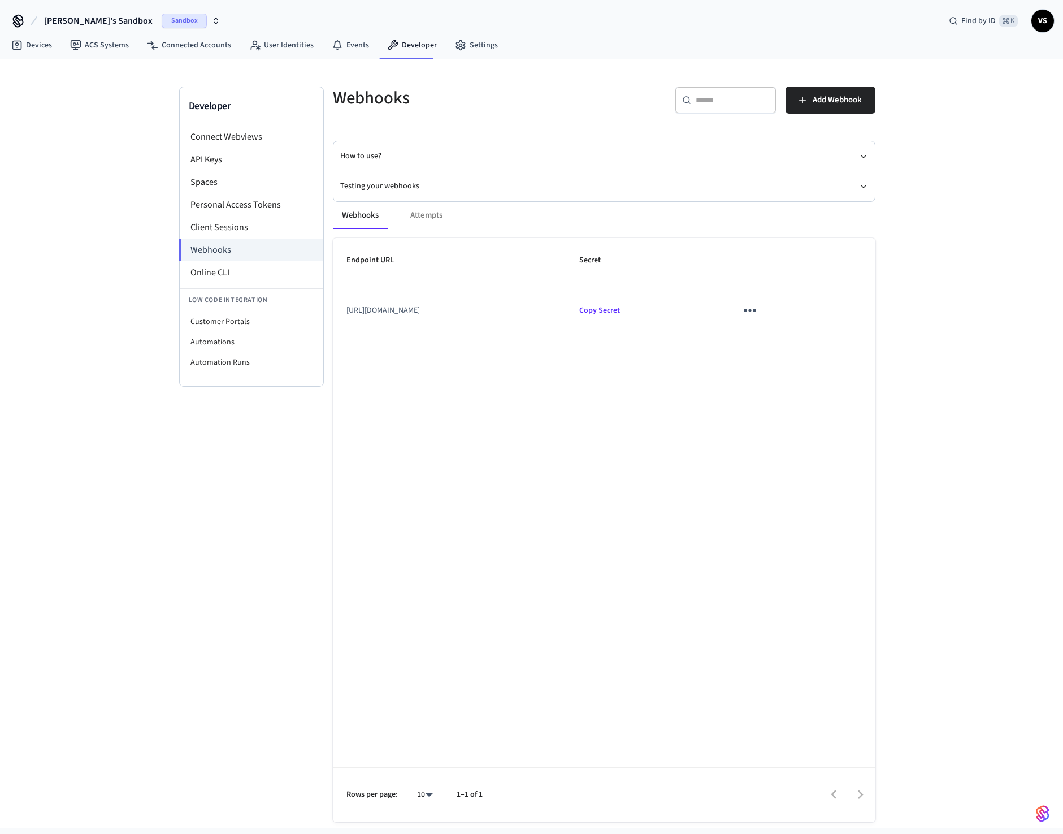
click at [756, 309] on icon "sticky table" at bounding box center [750, 310] width 12 height 3
click at [824, 331] on li "Edit" at bounding box center [816, 337] width 54 height 31
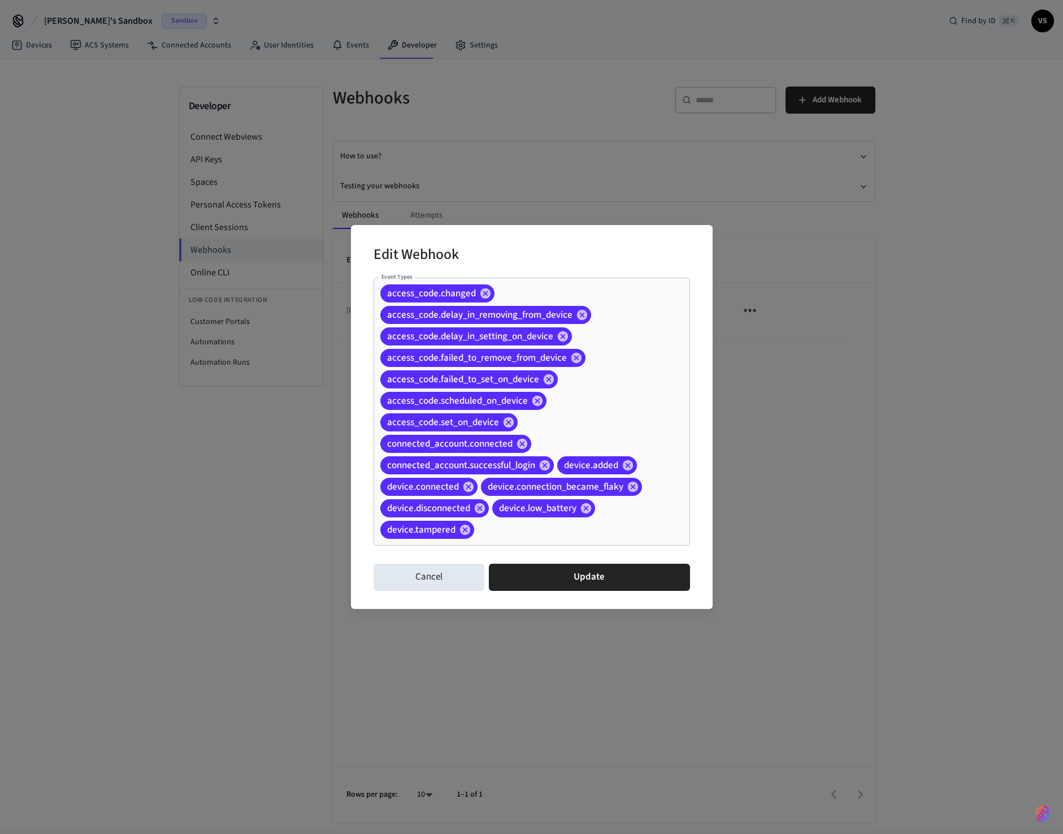
click at [606, 540] on div "access_code.changed access_code.delay_in_removing_from_device access_code.delay…" at bounding box center [532, 411] width 316 height 268
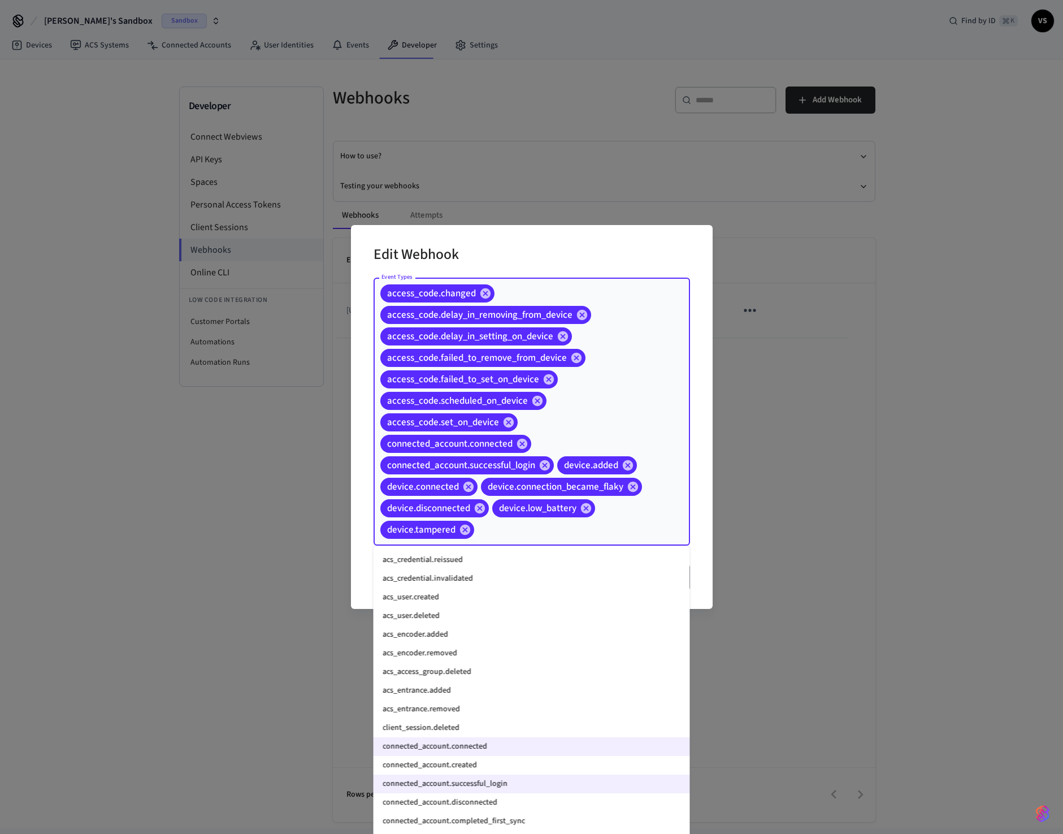
scroll to position [751, 0]
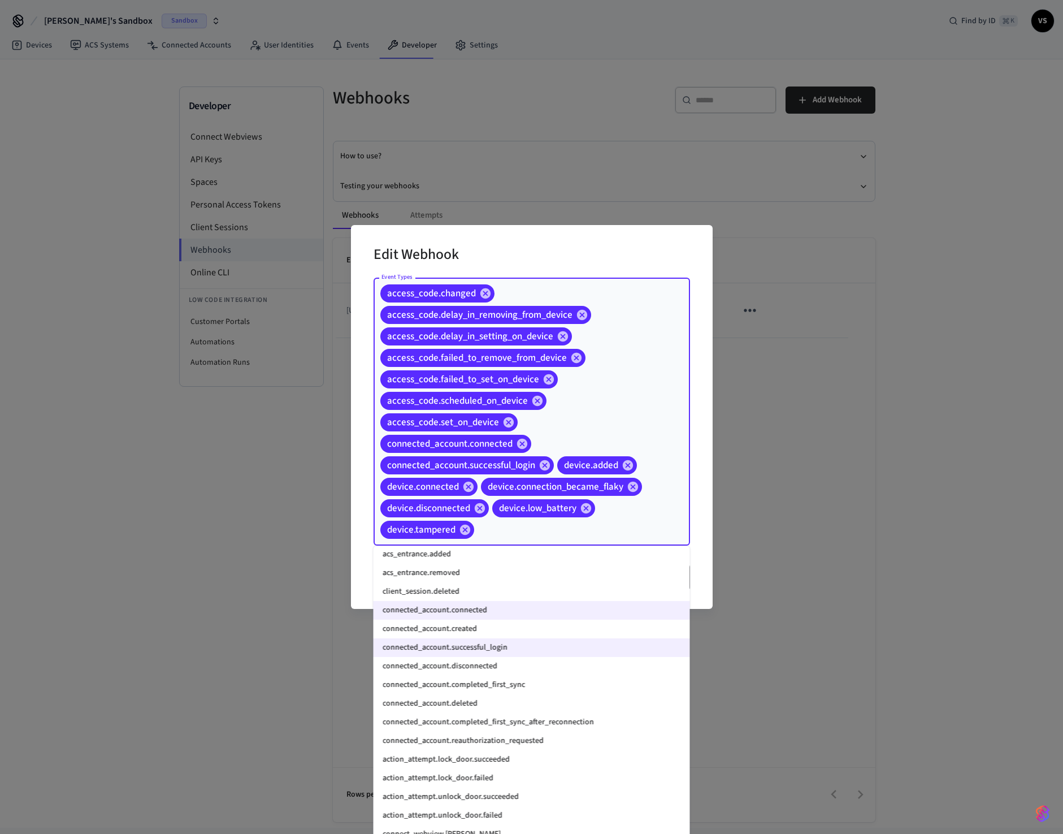
click at [502, 686] on li "connected_account.completed_first_sync" at bounding box center [532, 684] width 316 height 19
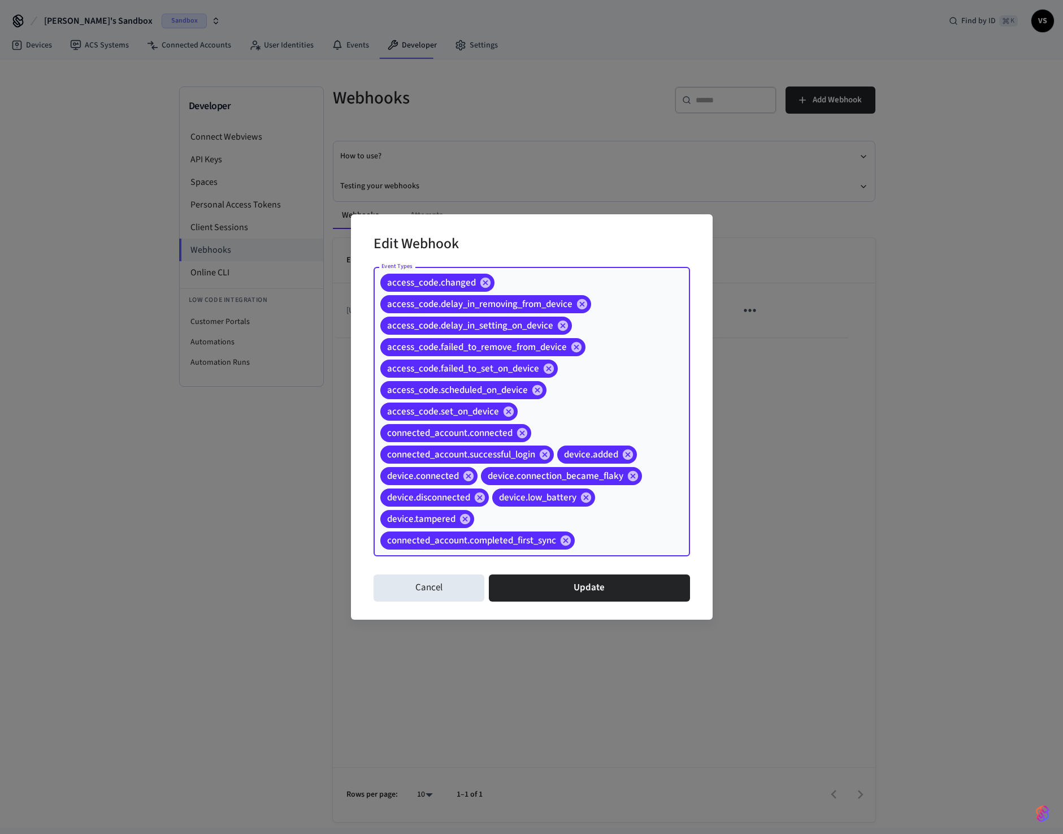
click at [622, 541] on input "Event Types" at bounding box center [614, 541] width 77 height 20
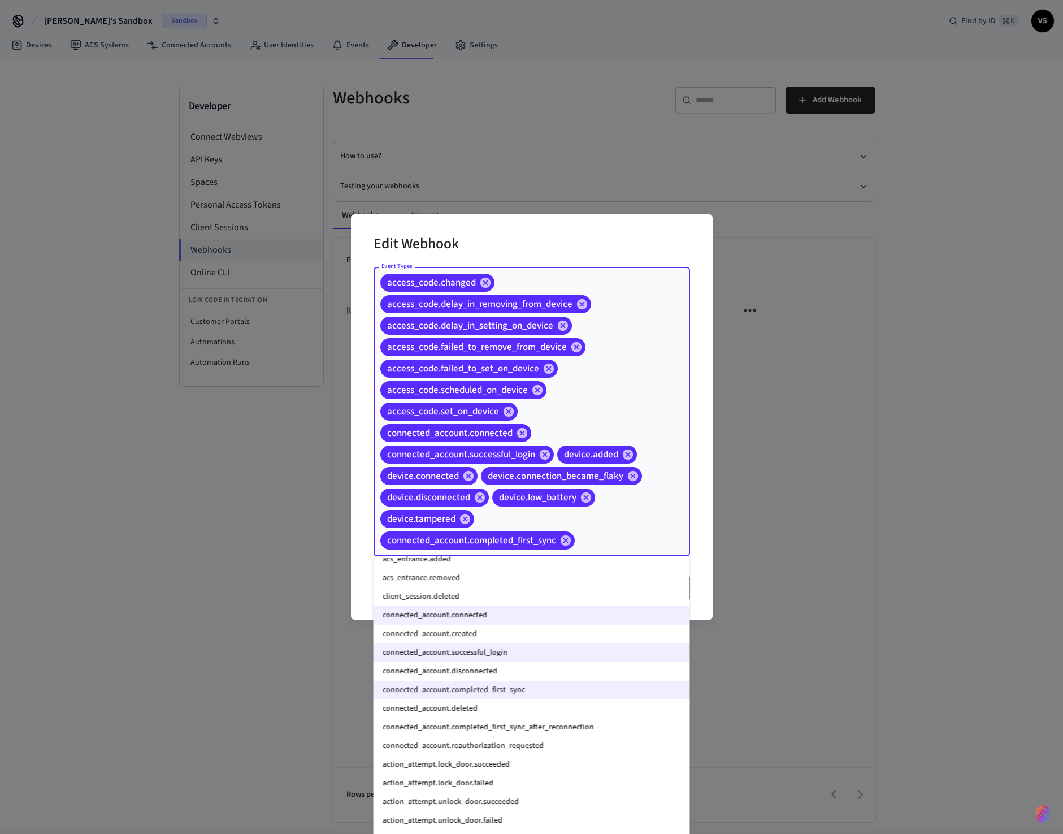
scroll to position [758, 0]
click at [529, 725] on li "connected_account.completed_first_sync_after_reconnection" at bounding box center [532, 726] width 316 height 19
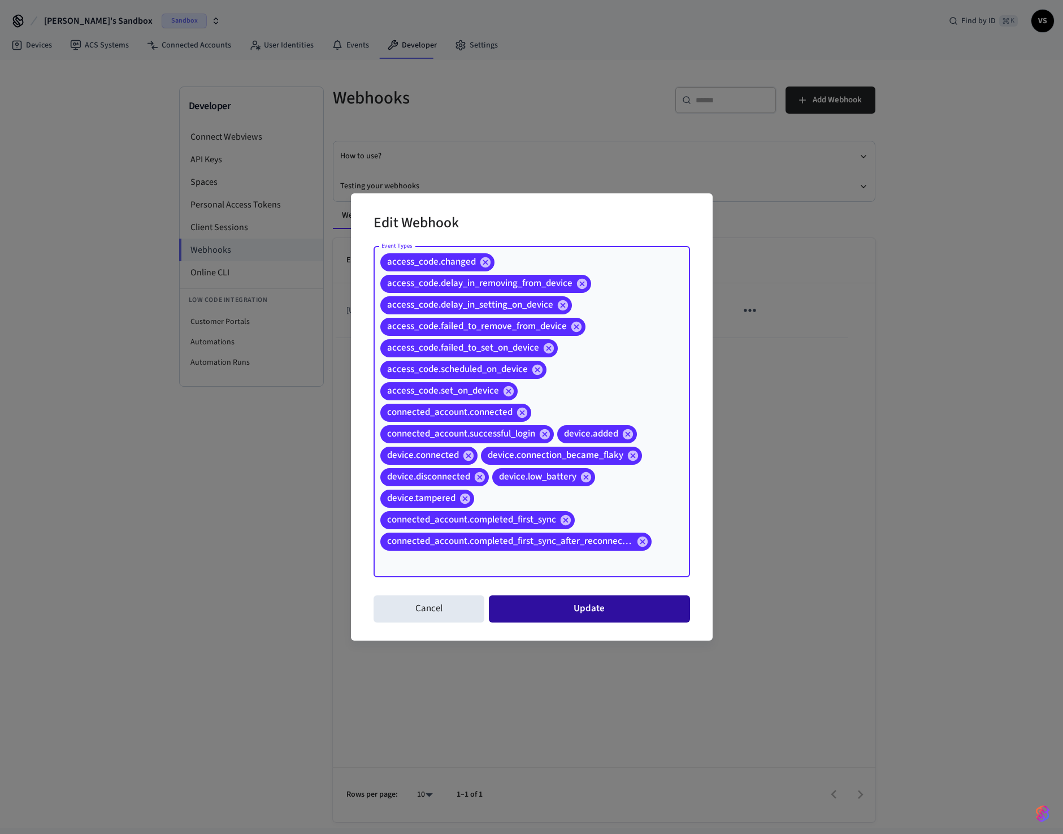
click at [573, 607] on button "Update" at bounding box center [589, 608] width 201 height 27
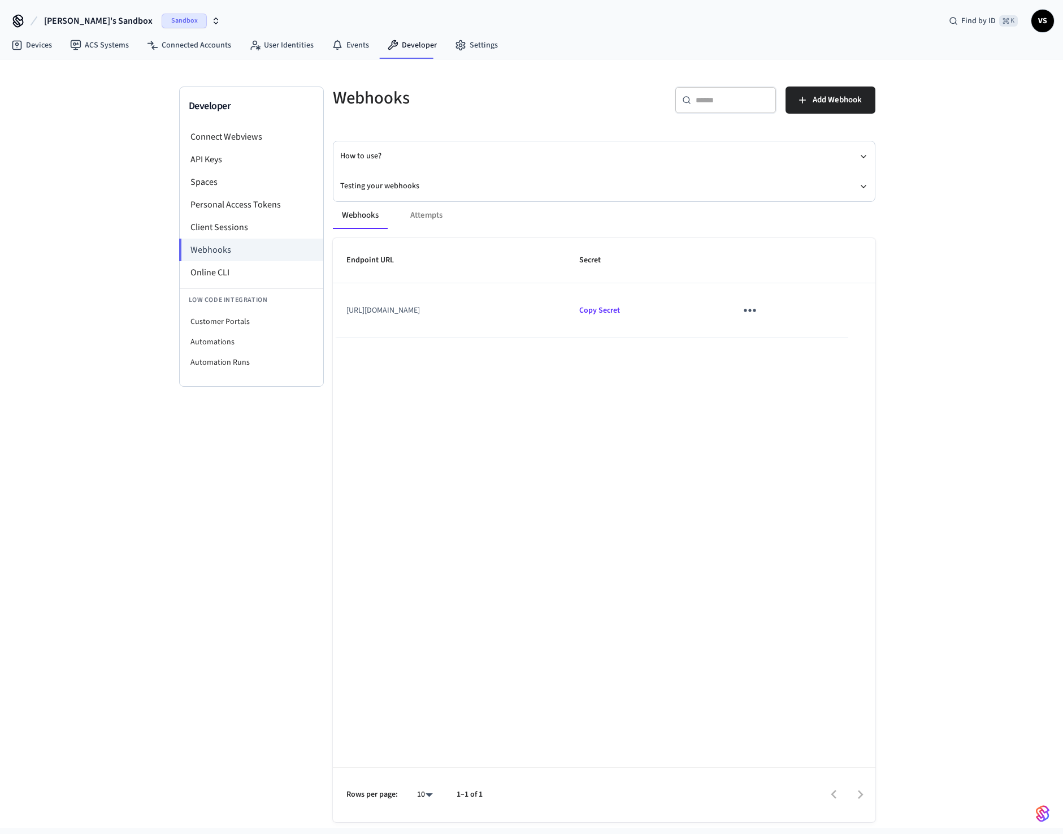
click at [758, 310] on icon "sticky table" at bounding box center [750, 310] width 18 height 18
click at [810, 339] on li "Edit" at bounding box center [813, 344] width 54 height 31
